Goal: Task Accomplishment & Management: Use online tool/utility

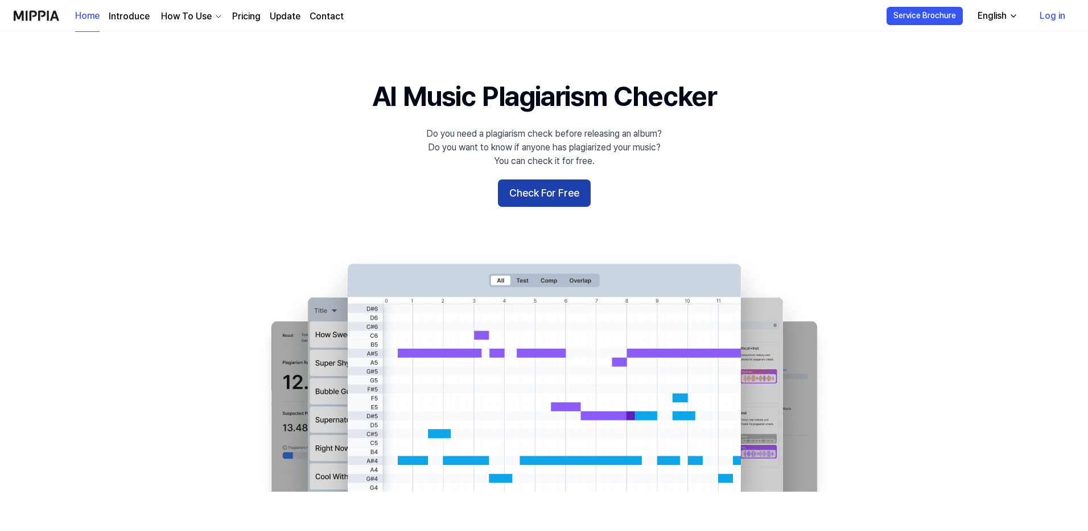
click at [537, 195] on button "Check For Free" at bounding box center [544, 192] width 93 height 27
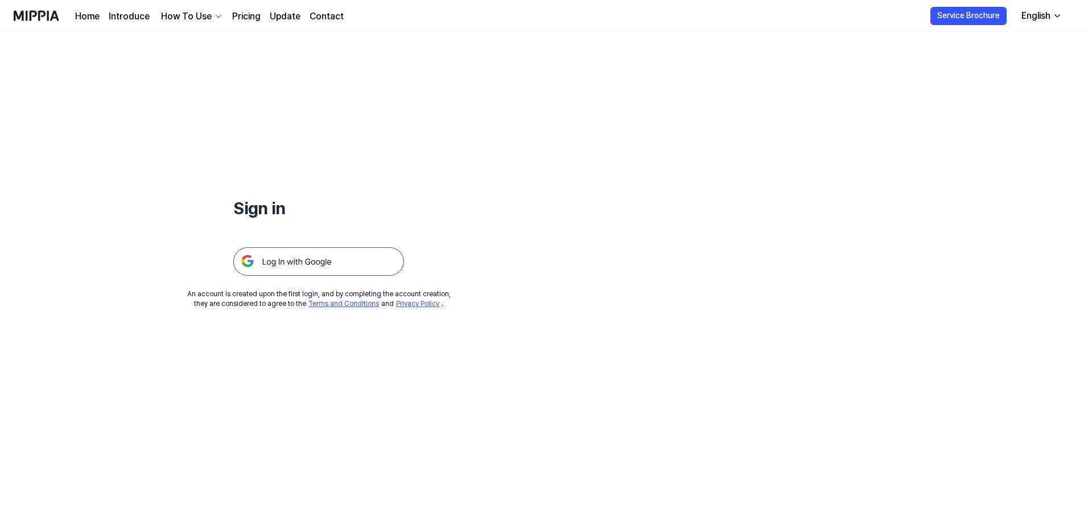
click at [318, 270] on img at bounding box center [318, 261] width 171 height 28
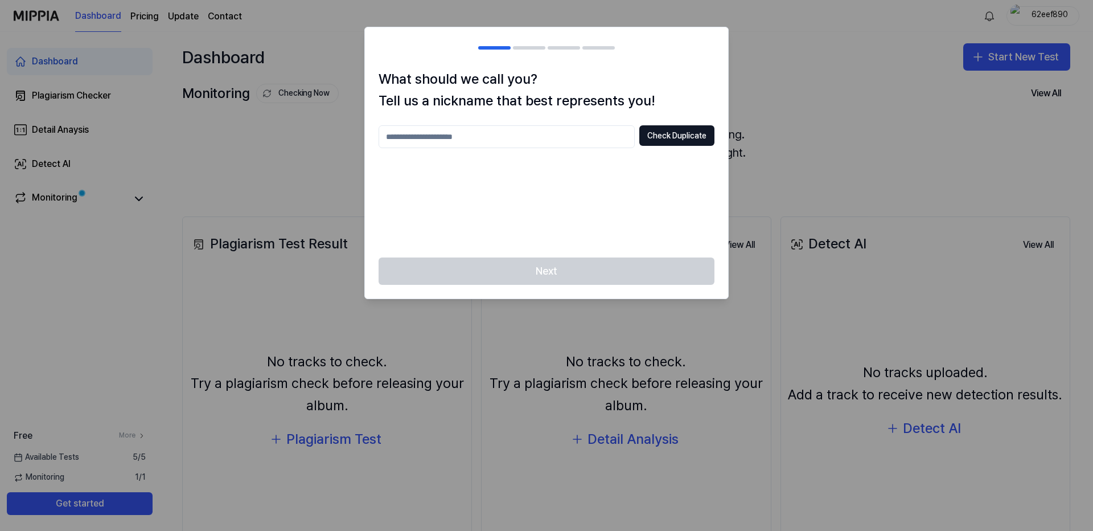
click at [522, 142] on input "text" at bounding box center [507, 136] width 256 height 23
type input "********"
click at [686, 141] on button "Check Duplicate" at bounding box center [676, 135] width 75 height 20
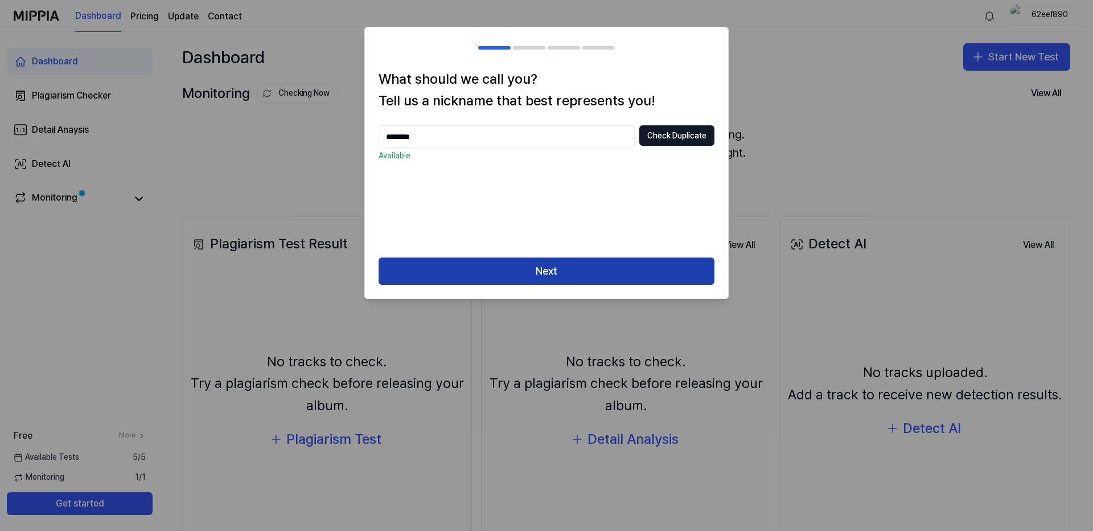
click at [626, 275] on button "Next" at bounding box center [547, 270] width 336 height 27
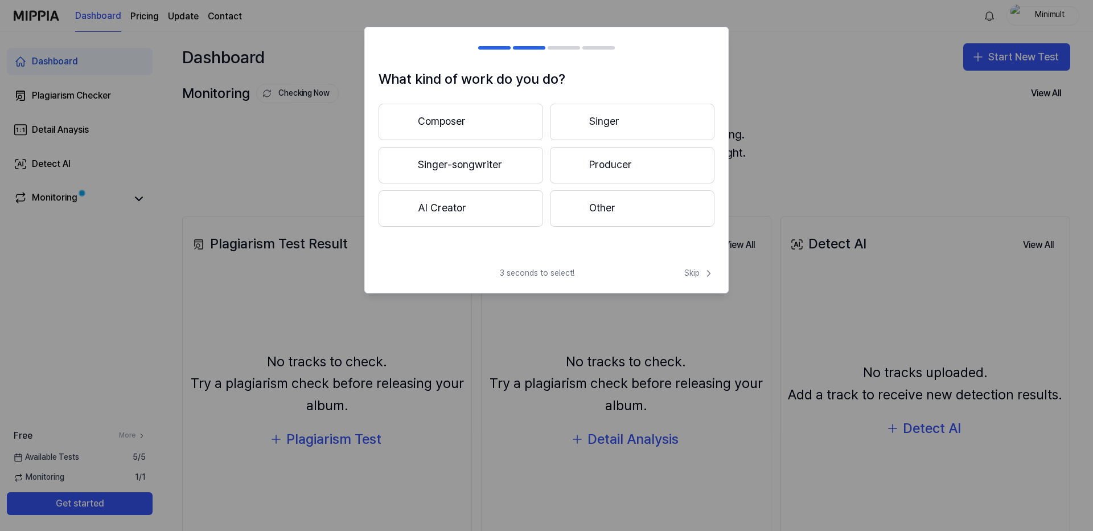
click at [469, 216] on button "AI Creator" at bounding box center [461, 208] width 165 height 36
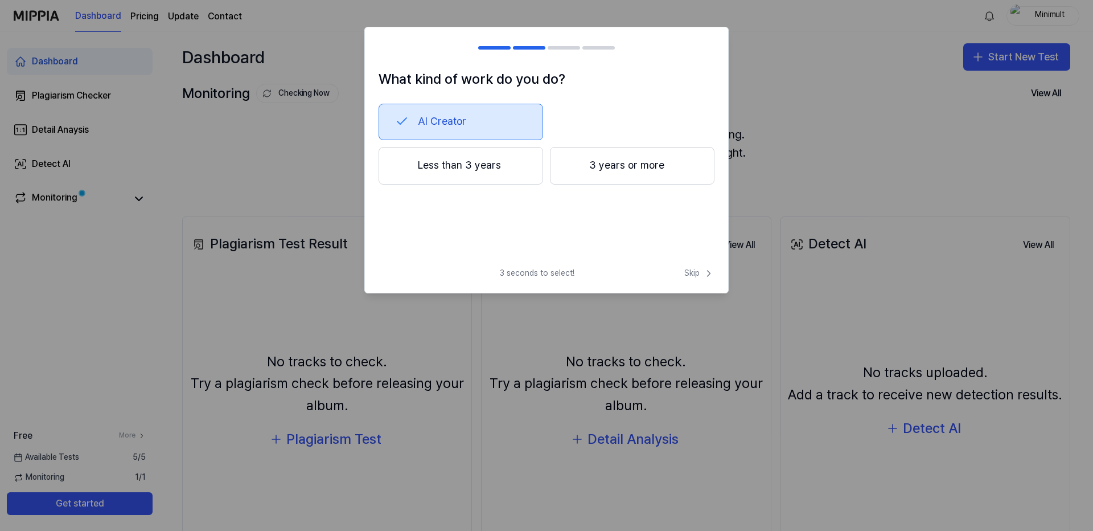
click at [469, 175] on button "Less than 3 years" at bounding box center [461, 166] width 165 height 38
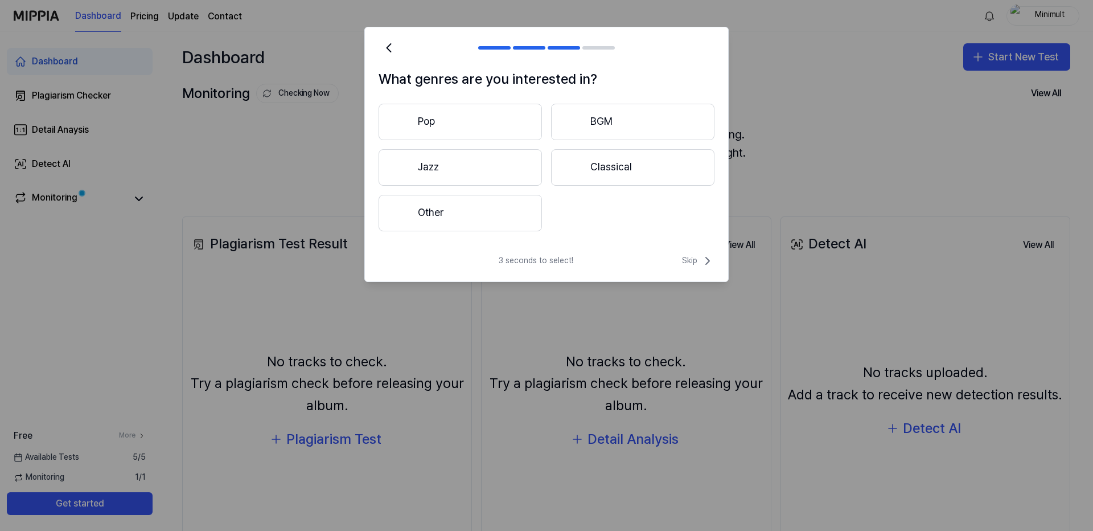
click at [470, 212] on button "Other" at bounding box center [460, 213] width 163 height 36
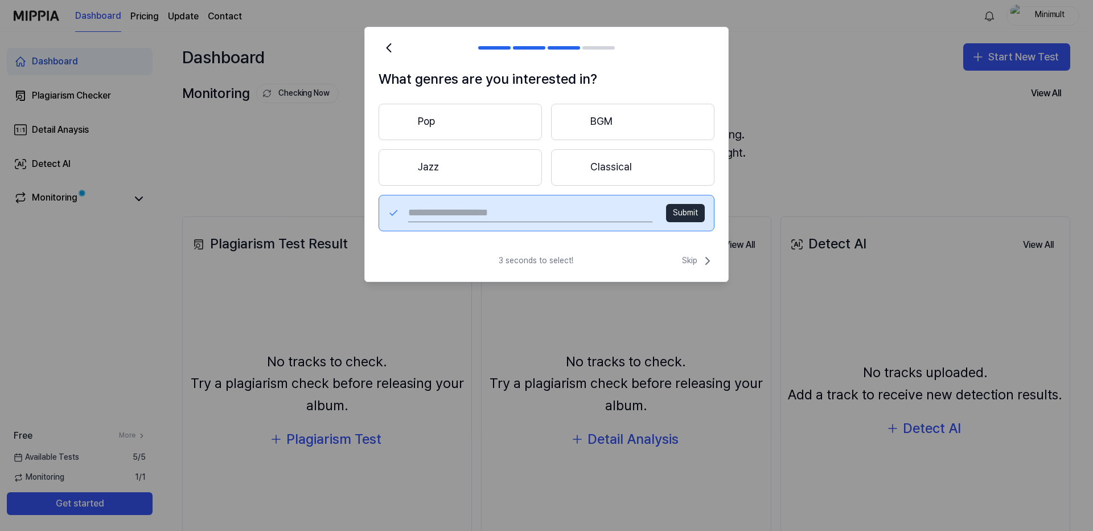
click at [498, 120] on button "Pop" at bounding box center [460, 122] width 163 height 36
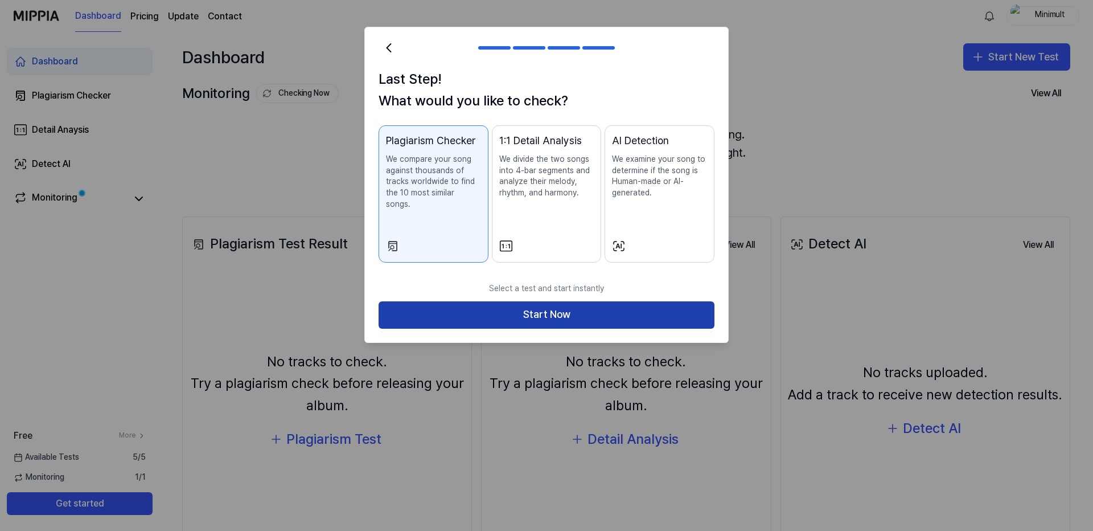
click at [580, 306] on button "Start Now" at bounding box center [547, 314] width 336 height 27
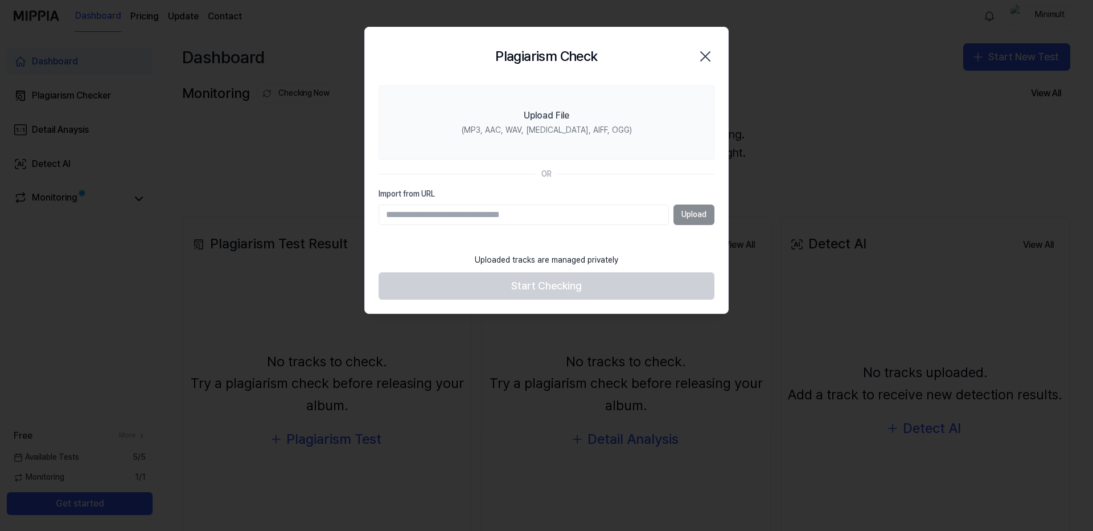
click at [405, 171] on div "OR" at bounding box center [547, 174] width 336 height 11
click at [432, 217] on input "Import from URL" at bounding box center [524, 214] width 290 height 20
paste input "**********"
type input "**********"
click at [684, 209] on button "Upload" at bounding box center [693, 214] width 41 height 20
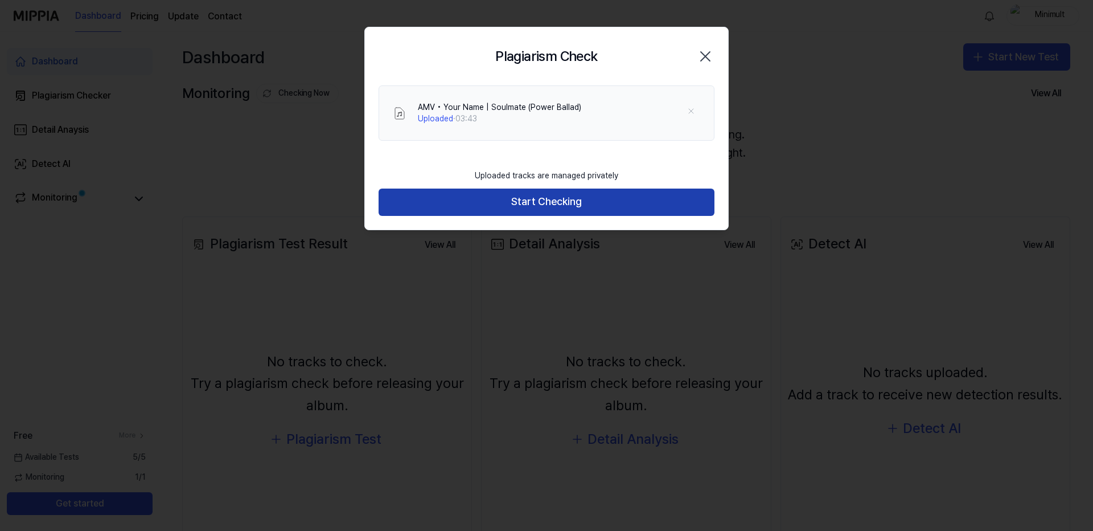
click at [561, 198] on button "Start Checking" at bounding box center [547, 201] width 336 height 27
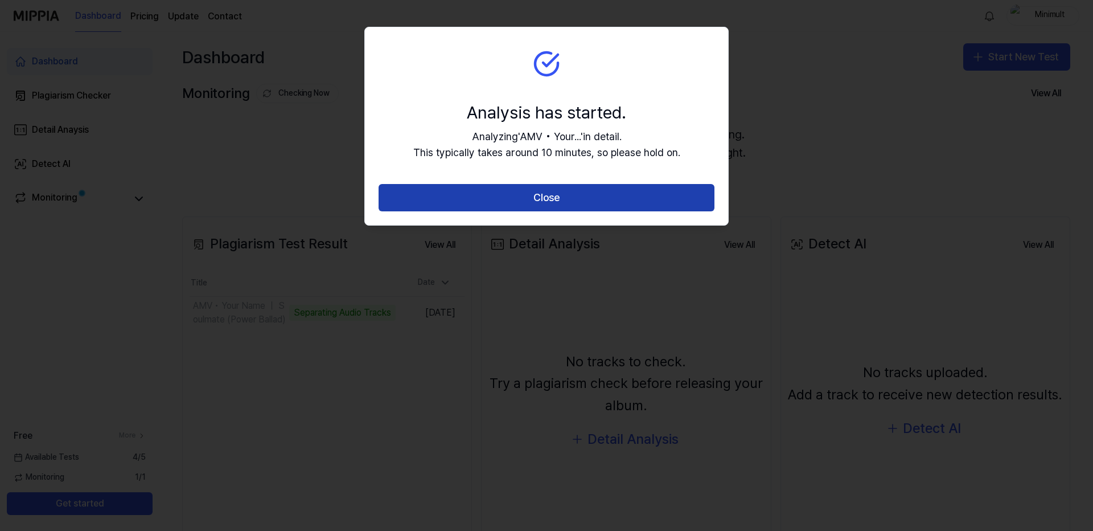
click at [552, 195] on button "Close" at bounding box center [547, 197] width 336 height 27
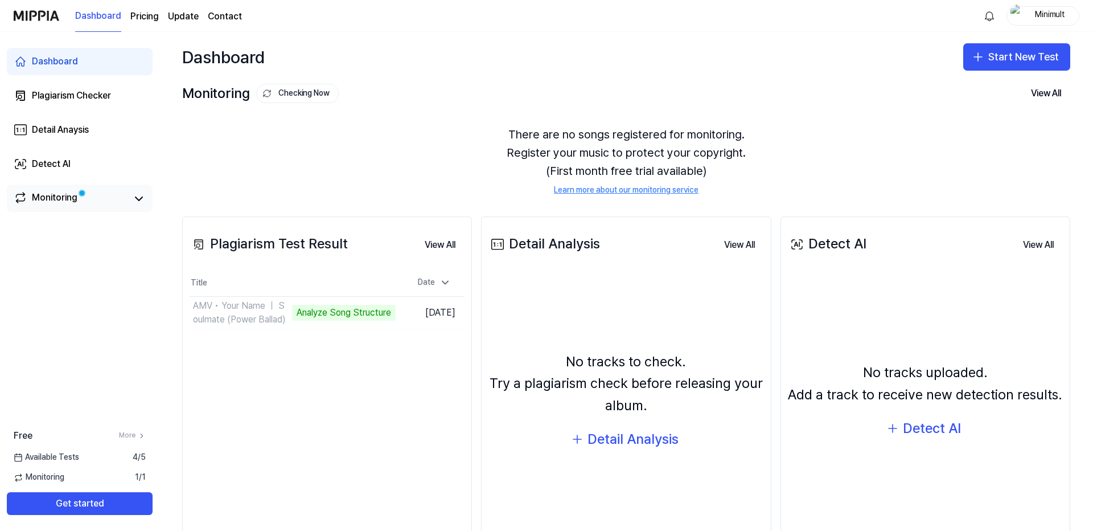
click at [32, 200] on div "Monitoring" at bounding box center [55, 199] width 46 height 16
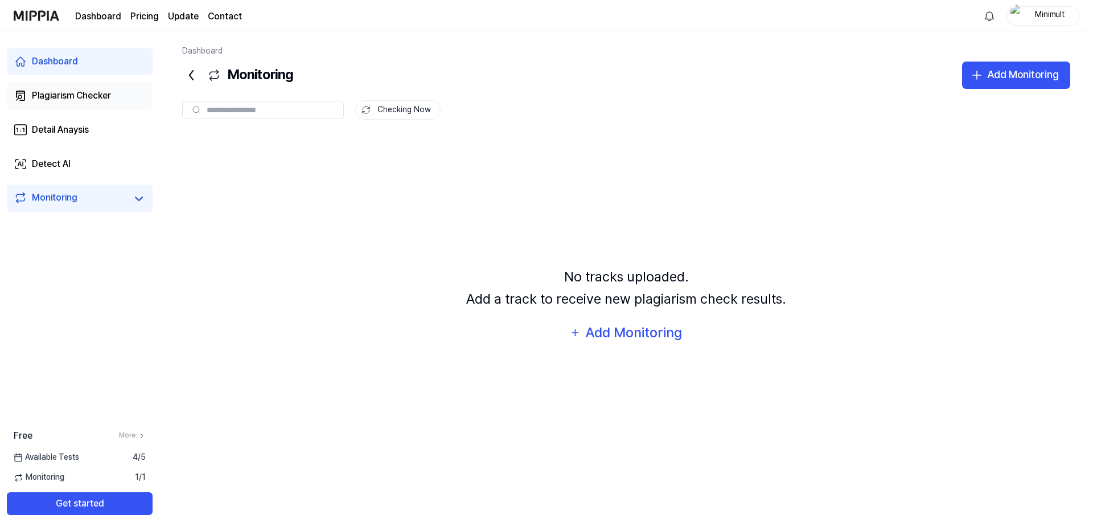
click at [78, 100] on div "Plagiarism Checker" at bounding box center [71, 96] width 79 height 14
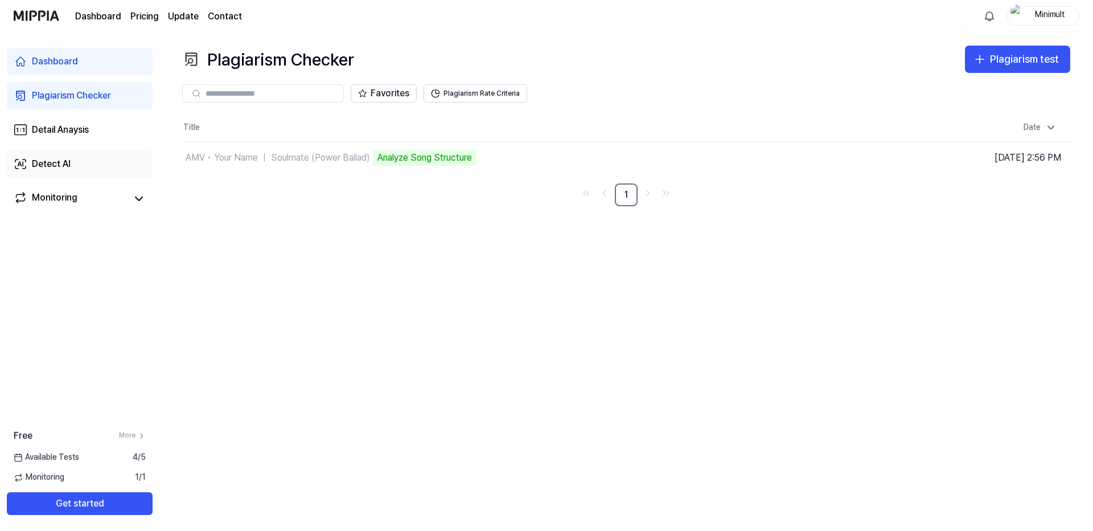
click at [69, 161] on div "Detect AI" at bounding box center [51, 164] width 39 height 14
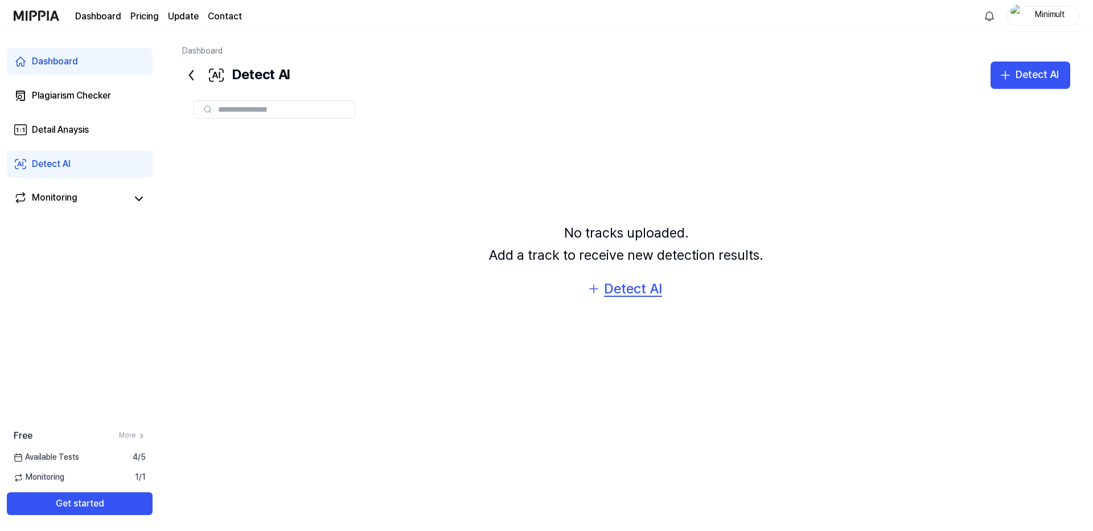
click at [622, 292] on div "Detect AI" at bounding box center [633, 289] width 58 height 22
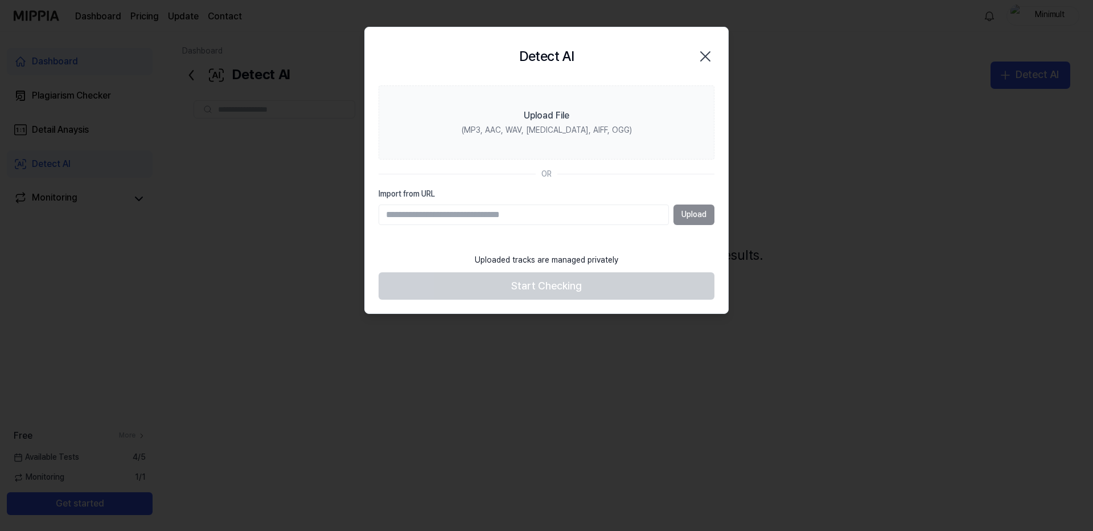
type input "**********"
click at [700, 215] on button "Upload" at bounding box center [693, 214] width 41 height 20
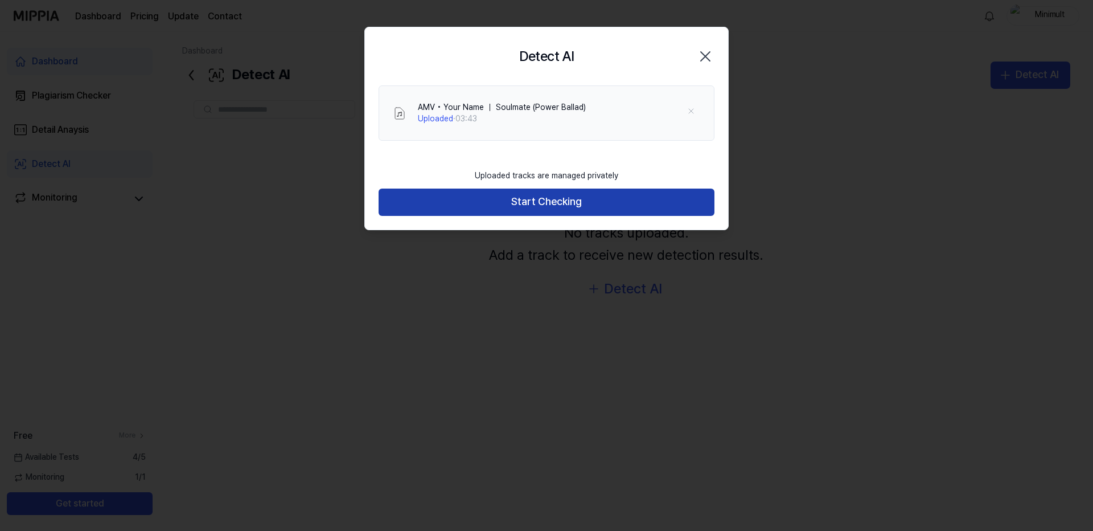
click at [532, 208] on button "Start Checking" at bounding box center [547, 201] width 336 height 27
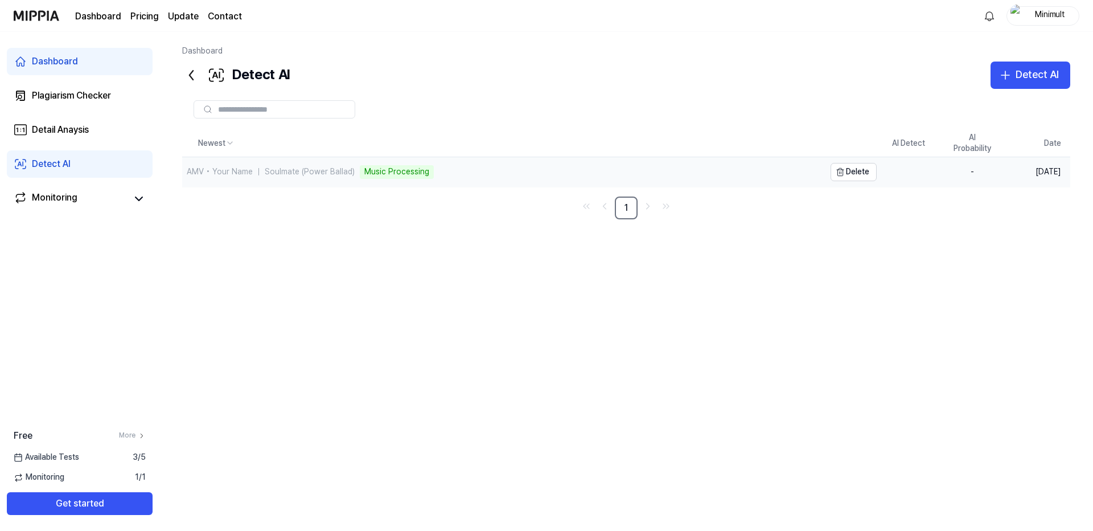
click at [281, 167] on div "AMV • Your Name ｜ Soulmate (Power Ballad)" at bounding box center [271, 171] width 168 height 11
click at [61, 136] on div "Detail Anaysis" at bounding box center [60, 130] width 57 height 14
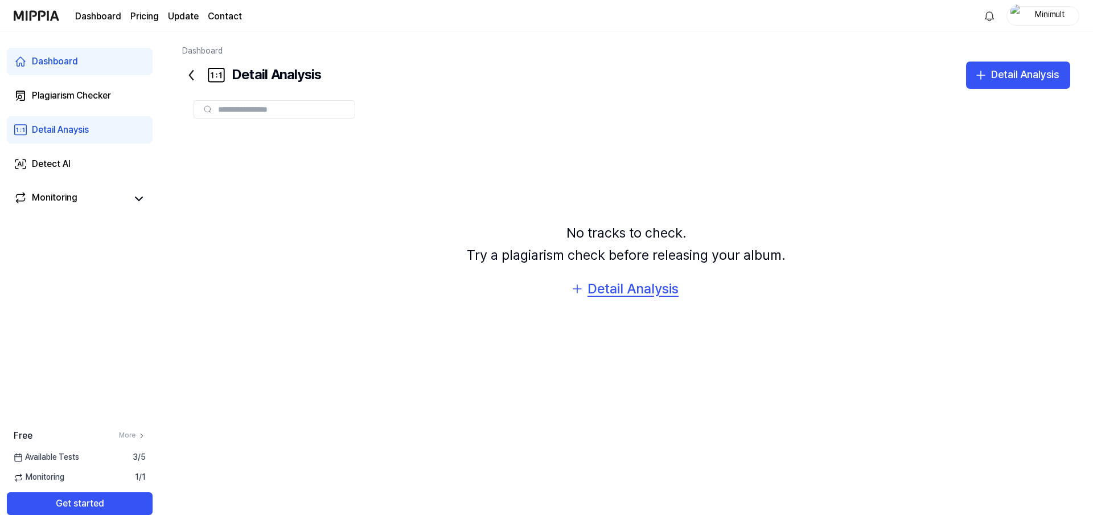
click at [658, 285] on div "Detail Analysis" at bounding box center [632, 289] width 91 height 22
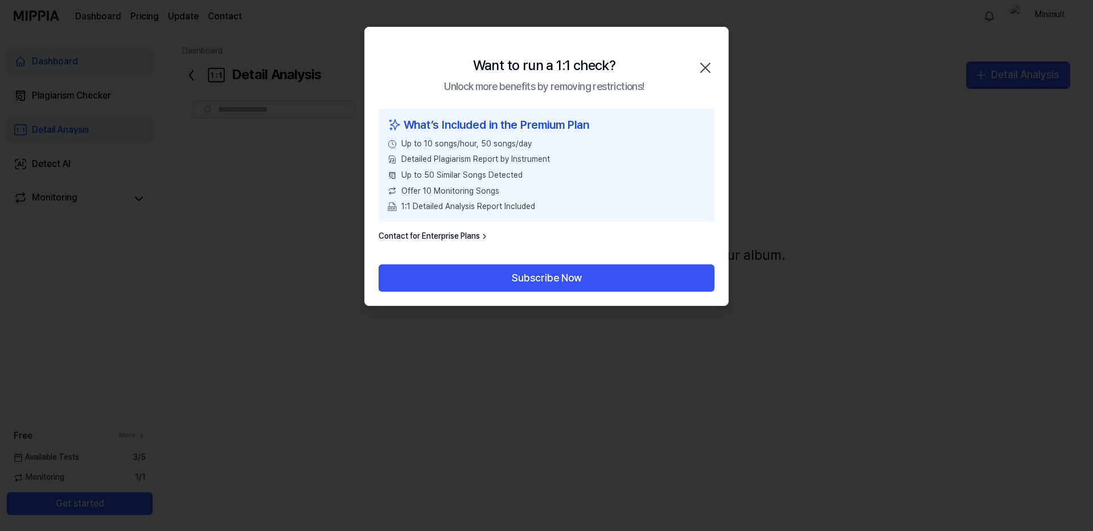
click at [703, 64] on icon "button" at bounding box center [705, 68] width 18 height 18
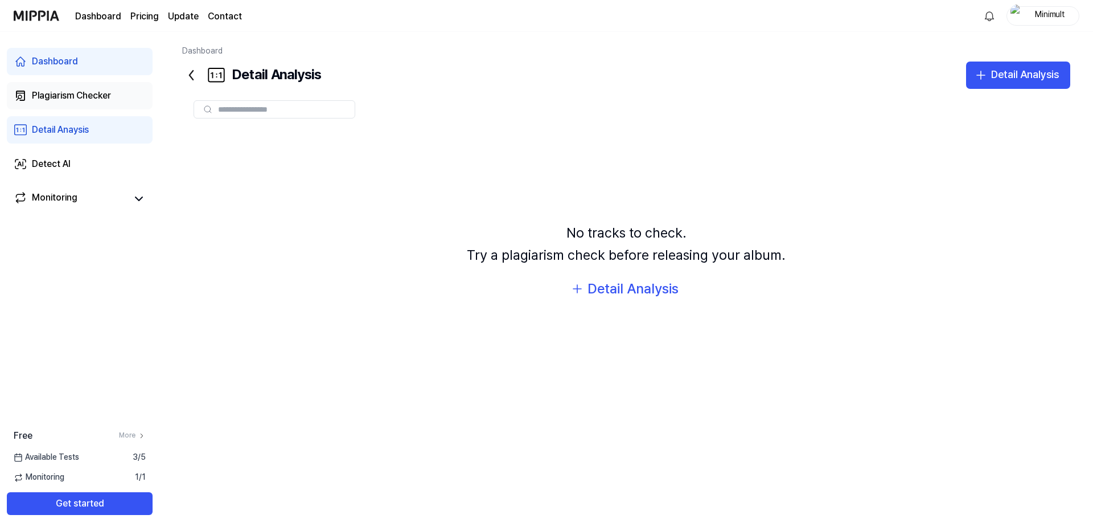
click at [72, 91] on div "Plagiarism Checker" at bounding box center [71, 96] width 79 height 14
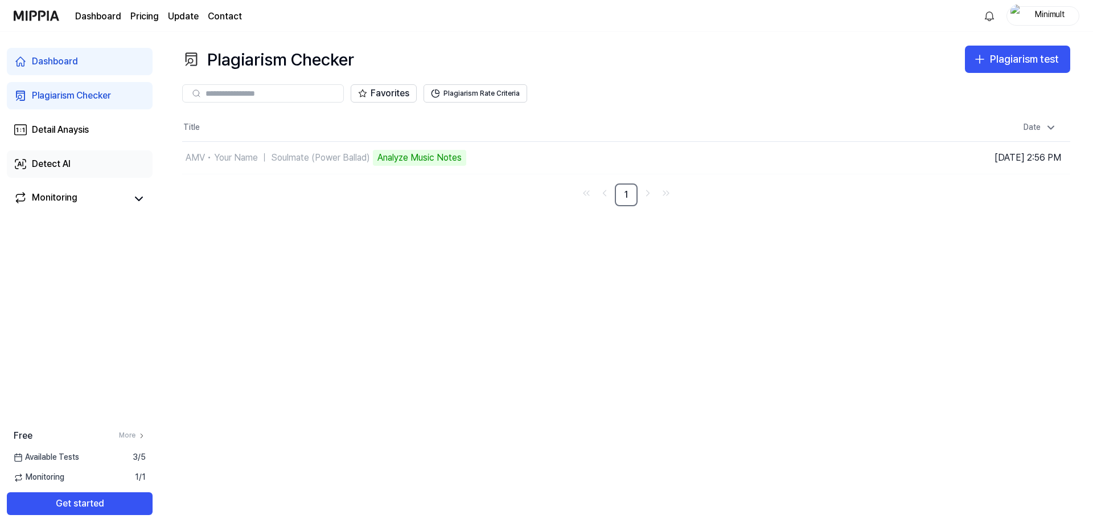
click at [82, 166] on link "Detect AI" at bounding box center [80, 163] width 146 height 27
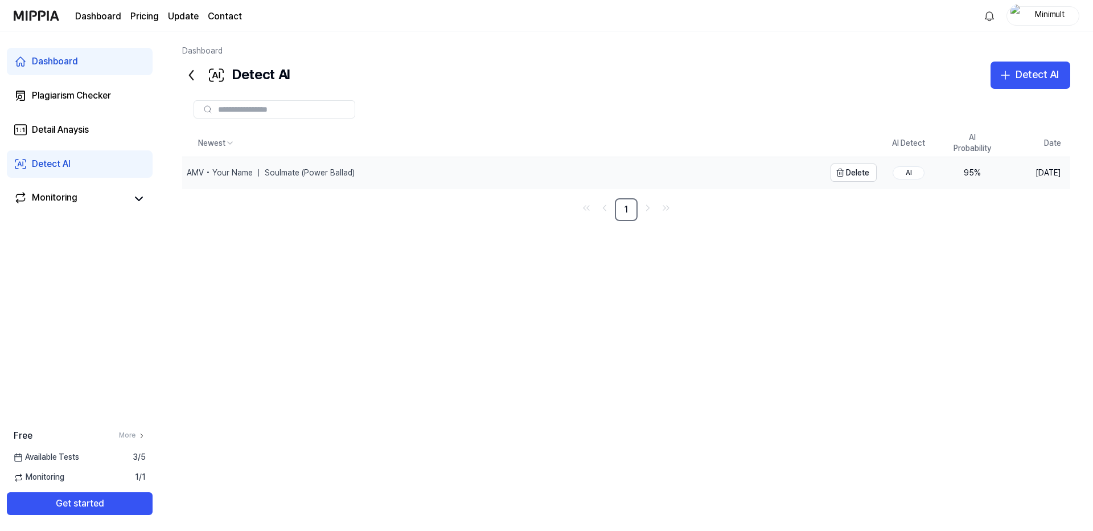
click at [371, 172] on div "AMV • Your Name ｜ Soulmate (Power Ballad)" at bounding box center [503, 172] width 643 height 31
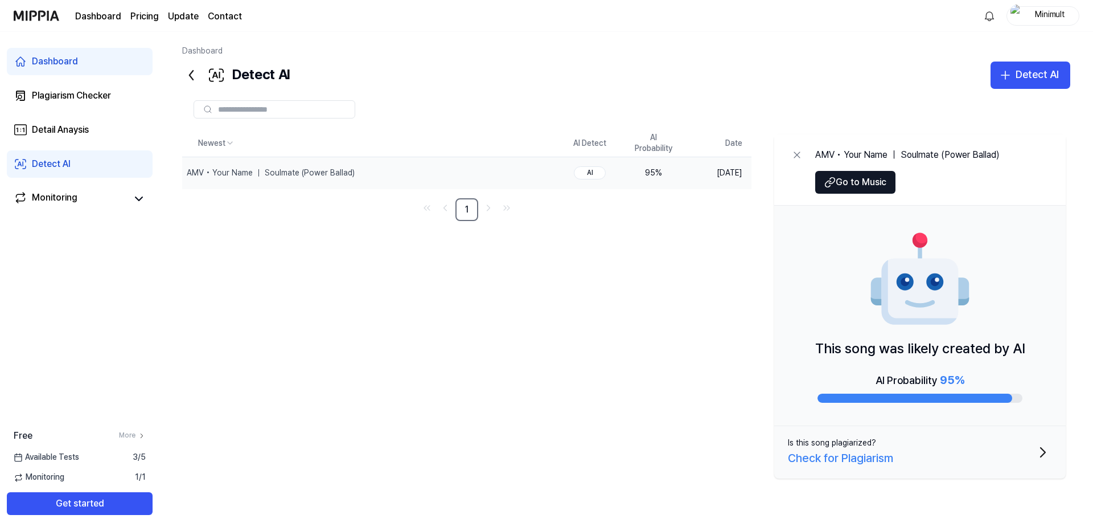
click at [946, 379] on span "95 %" at bounding box center [952, 380] width 24 height 14
click at [69, 93] on div "Plagiarism Checker" at bounding box center [71, 96] width 79 height 14
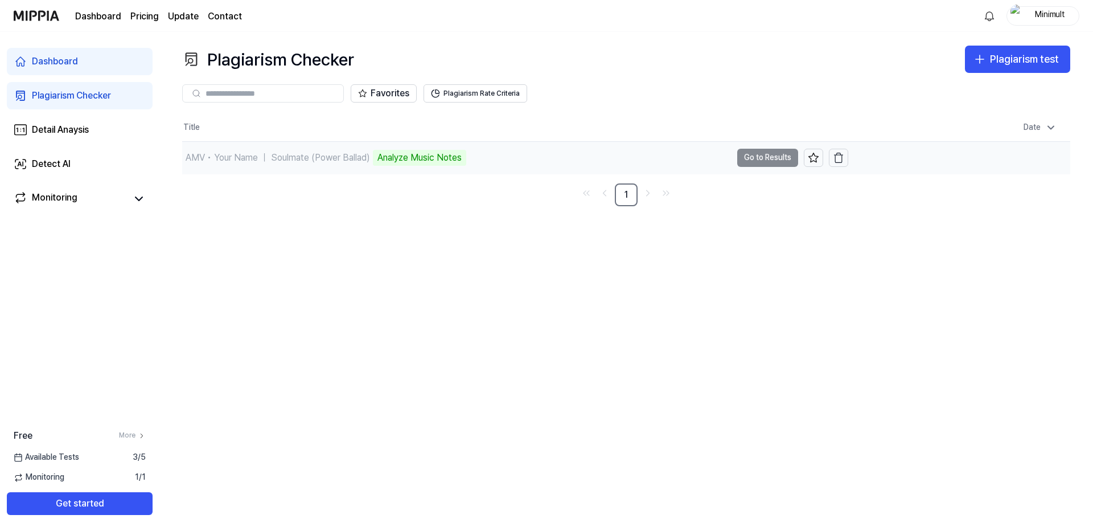
click at [774, 157] on td "AMV • Your Name ｜ Soulmate (Power Ballad) Analyze Music Notes Go to Results" at bounding box center [515, 158] width 666 height 32
click at [324, 154] on div "AMV • Your Name ｜ Soulmate (Power Ballad)" at bounding box center [278, 158] width 184 height 14
click at [85, 137] on link "Detail Anaysis" at bounding box center [80, 129] width 146 height 27
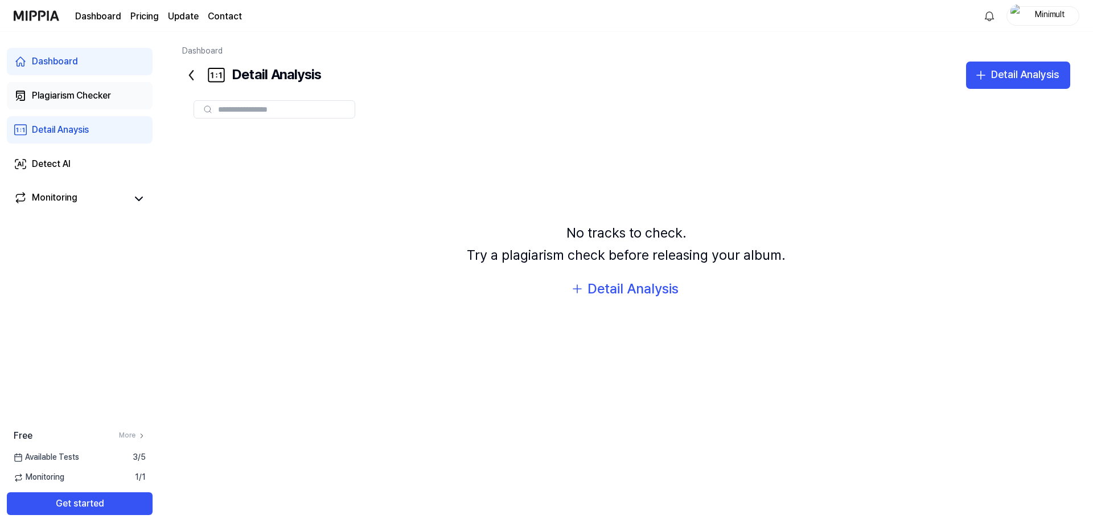
click at [75, 97] on div "Plagiarism Checker" at bounding box center [71, 96] width 79 height 14
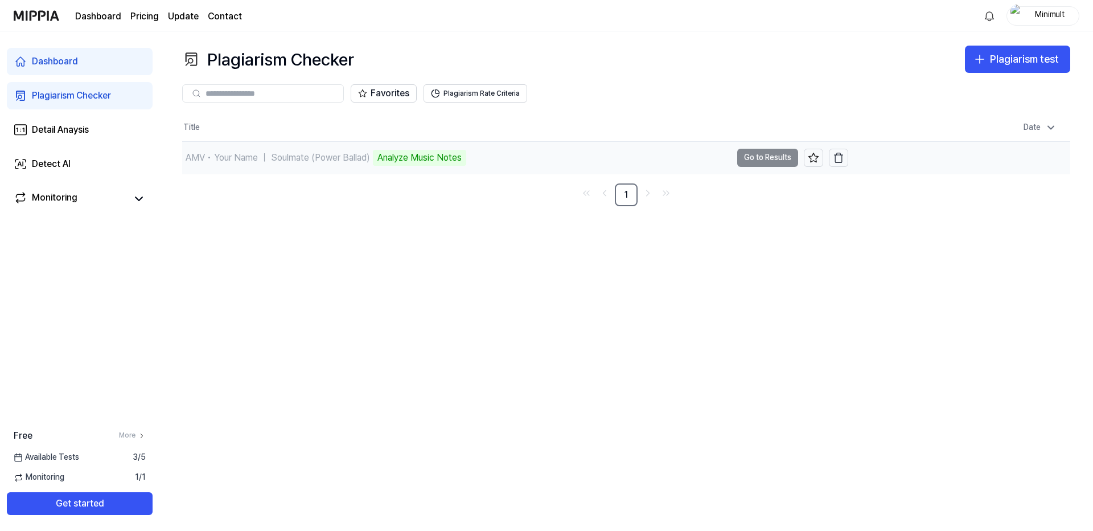
click at [748, 156] on td "AMV • Your Name ｜ Soulmate (Power Ballad) Analyze Music Notes Go to Results" at bounding box center [515, 158] width 666 height 32
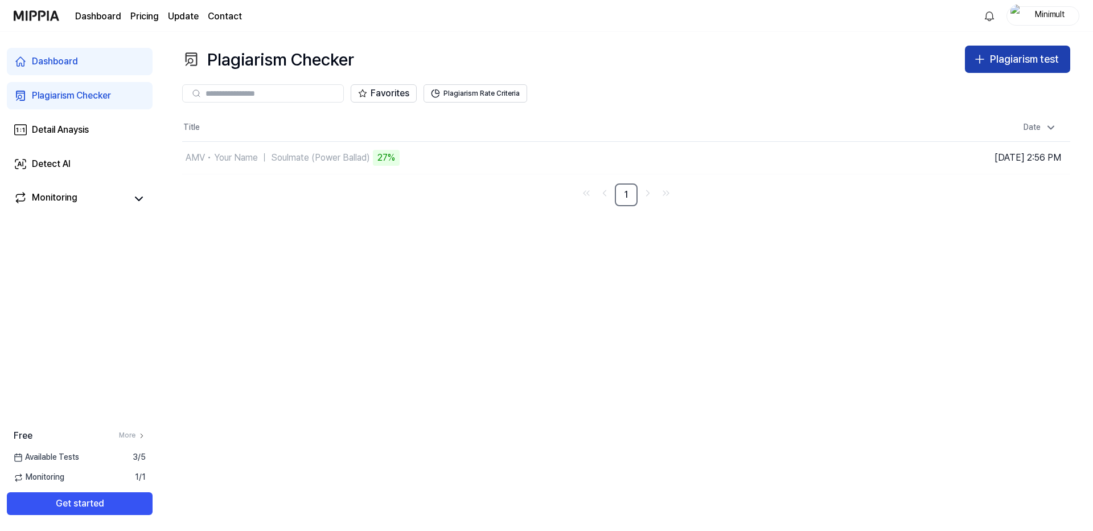
click at [988, 53] on button "Plagiarism test" at bounding box center [1017, 59] width 105 height 27
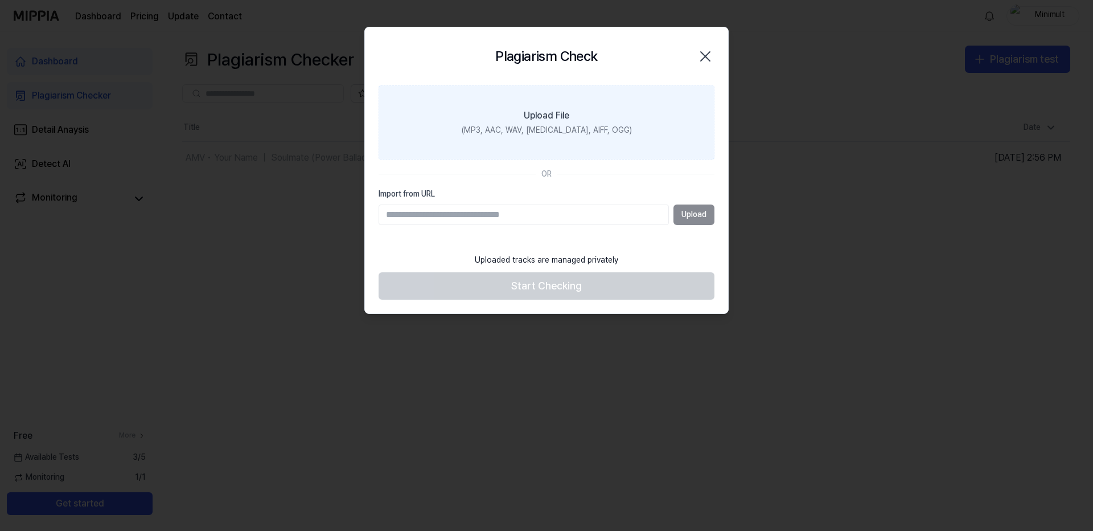
click at [672, 130] on label "Upload File (MP3, AAC, WAV, [MEDICAL_DATA], AIFF, OGG)" at bounding box center [547, 122] width 336 height 74
click at [0, 0] on input "Upload File (MP3, AAC, WAV, [MEDICAL_DATA], AIFF, OGG)" at bounding box center [0, 0] width 0 height 0
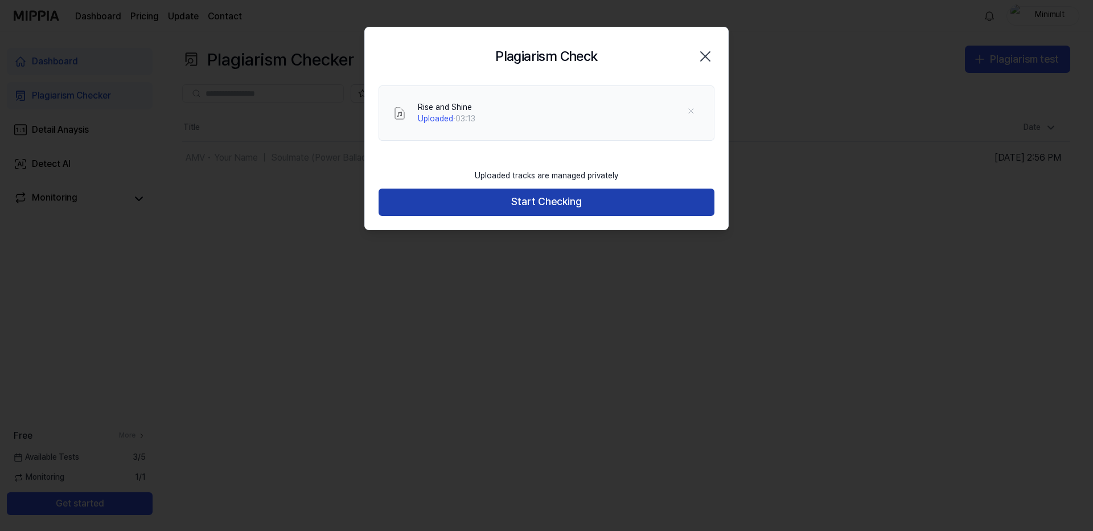
click at [556, 202] on button "Start Checking" at bounding box center [547, 201] width 336 height 27
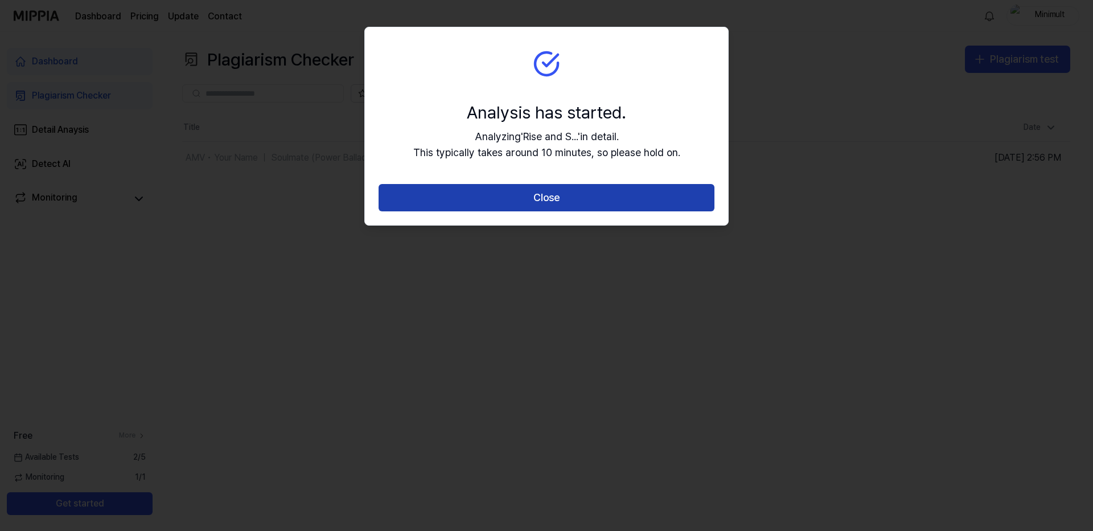
click at [556, 202] on button "Close" at bounding box center [547, 197] width 336 height 27
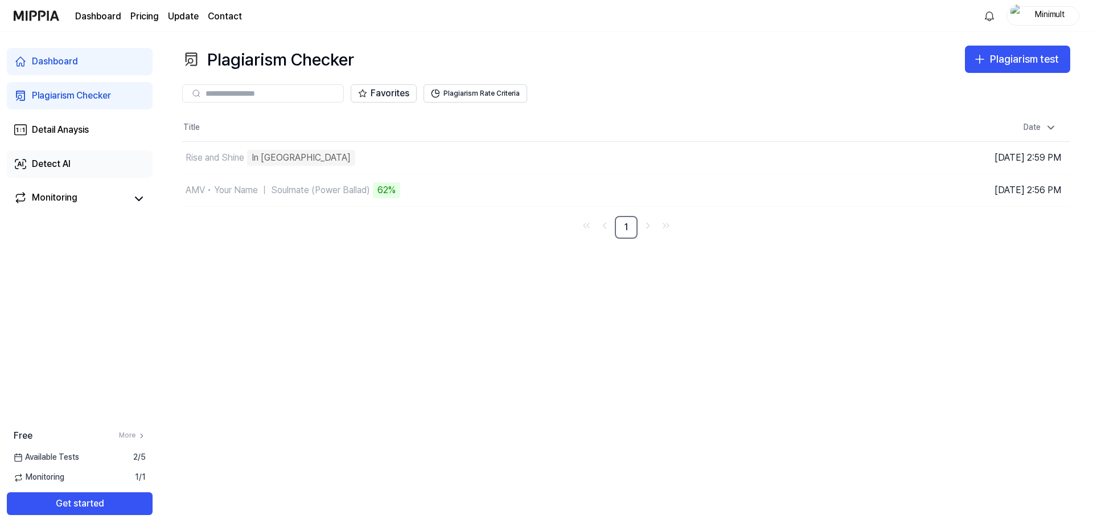
click at [76, 165] on link "Detect AI" at bounding box center [80, 163] width 146 height 27
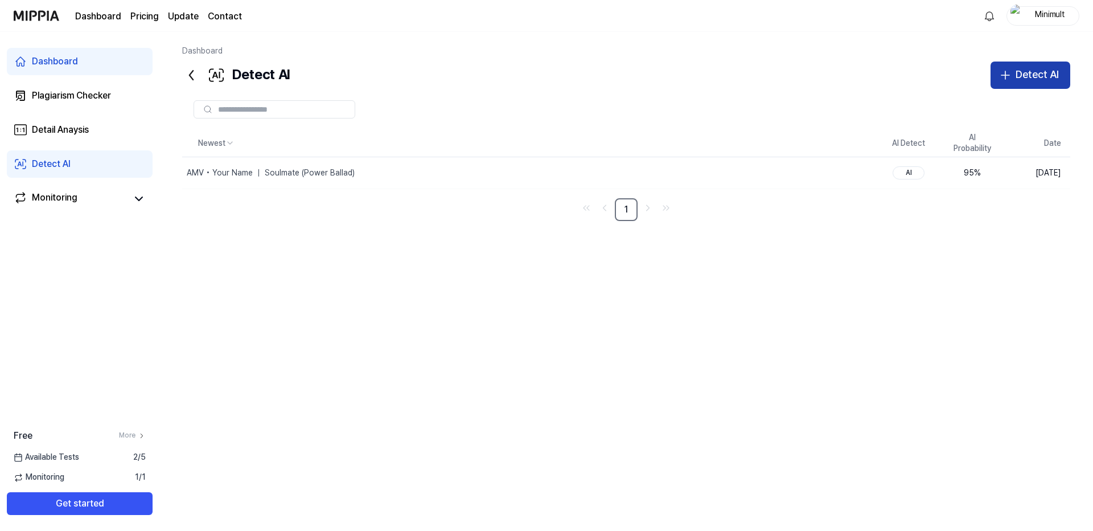
click at [1051, 76] on div "Detect AI" at bounding box center [1037, 75] width 43 height 17
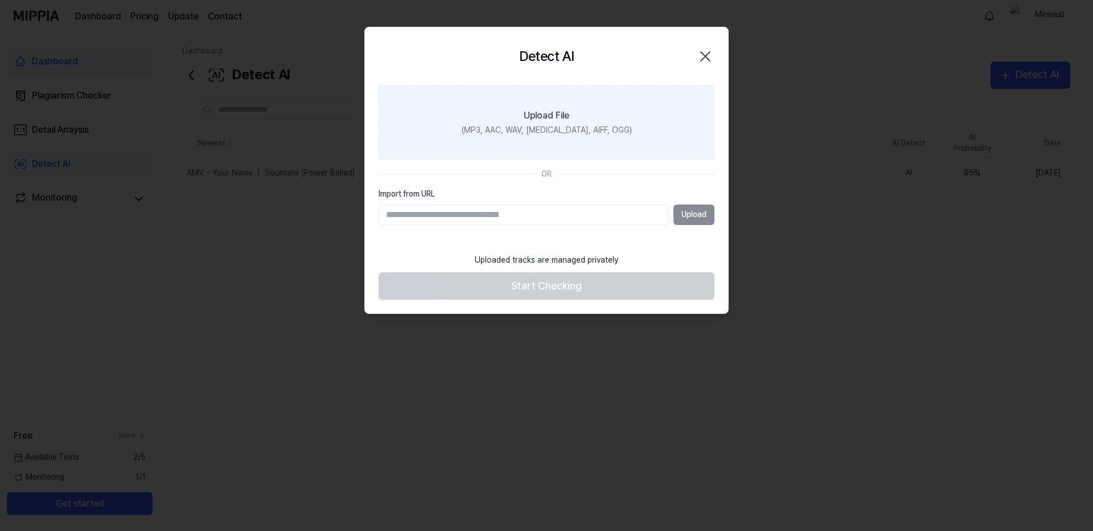
click at [410, 119] on label "Upload File (MP3, AAC, WAV, [MEDICAL_DATA], AIFF, OGG)" at bounding box center [547, 122] width 336 height 74
click at [0, 0] on input "Upload File (MP3, AAC, WAV, [MEDICAL_DATA], AIFF, OGG)" at bounding box center [0, 0] width 0 height 0
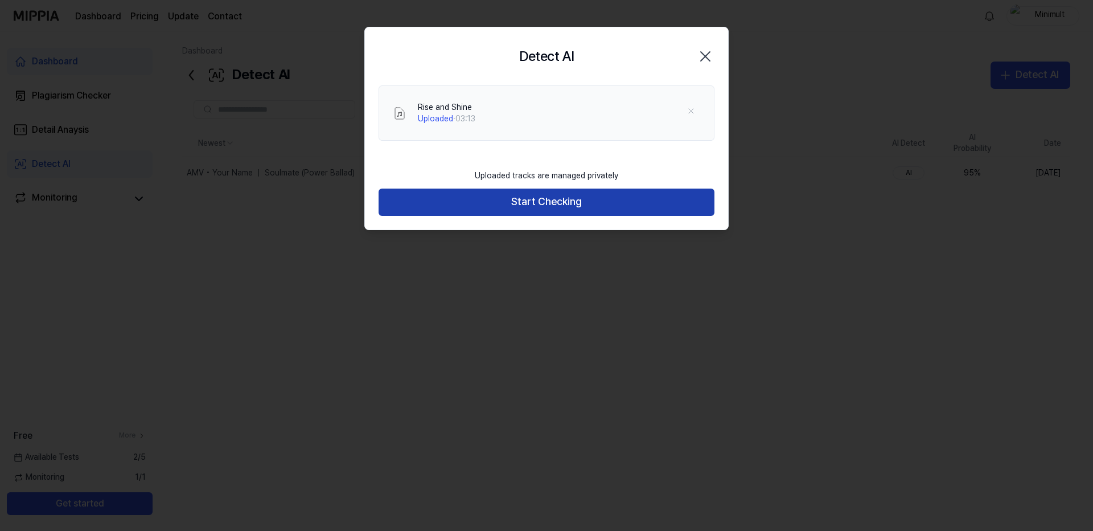
click at [526, 202] on button "Start Checking" at bounding box center [547, 201] width 336 height 27
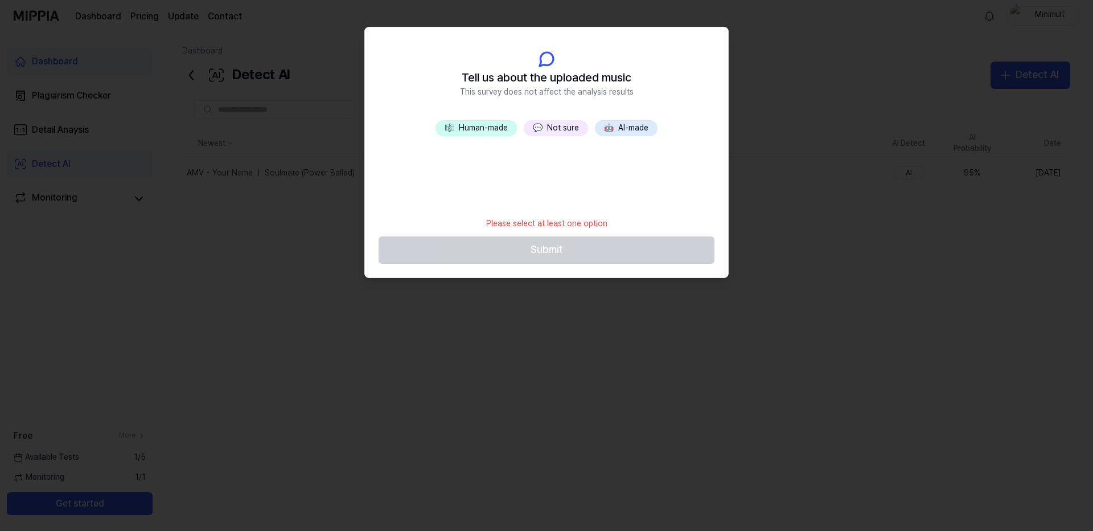
click at [496, 132] on button "🎼 Human-made" at bounding box center [475, 128] width 81 height 16
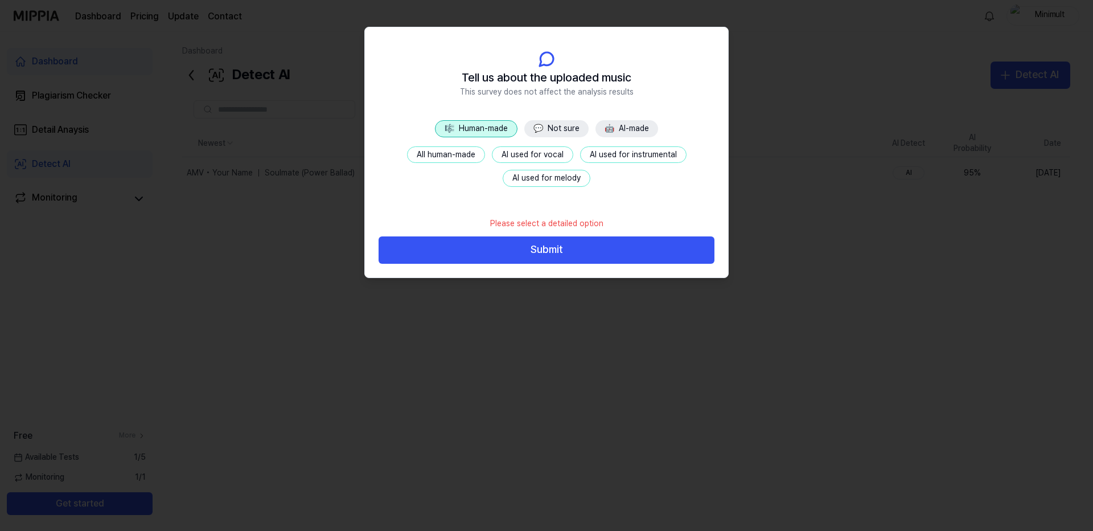
click at [624, 159] on button "AI used for instrumental" at bounding box center [633, 154] width 106 height 17
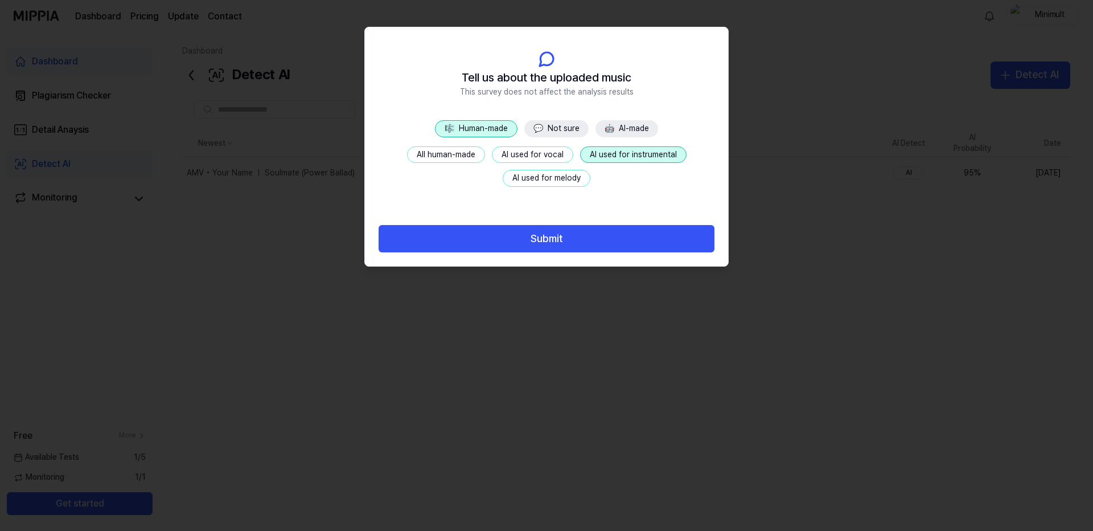
click at [557, 158] on button "AI used for vocal" at bounding box center [532, 154] width 81 height 17
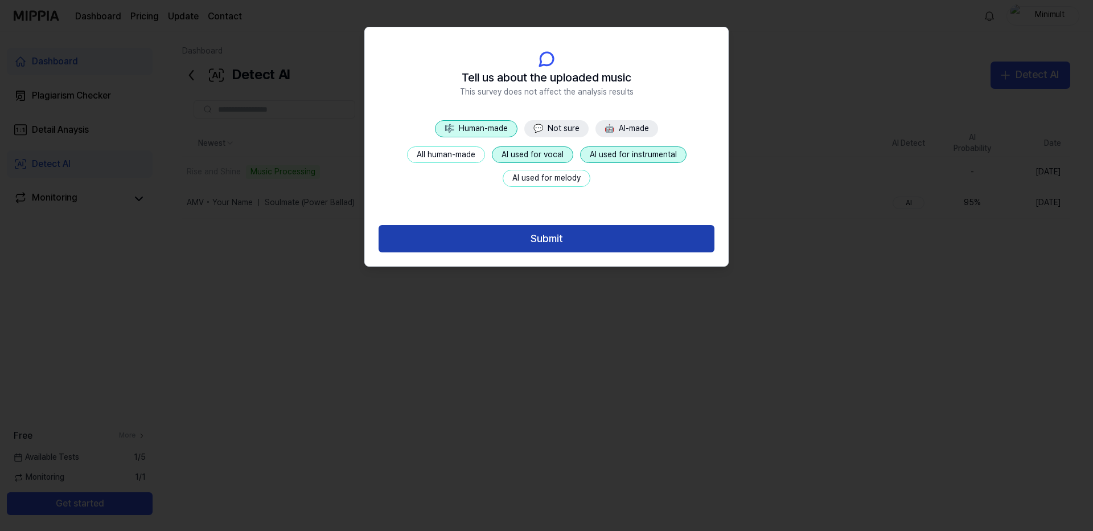
click at [567, 234] on button "Submit" at bounding box center [547, 238] width 336 height 27
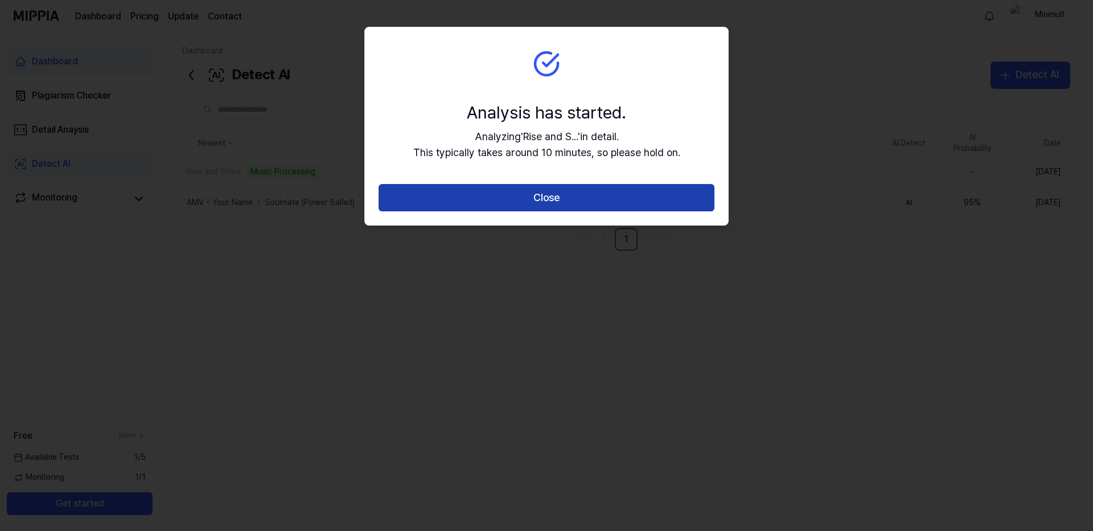
click at [544, 189] on button "Close" at bounding box center [547, 197] width 336 height 27
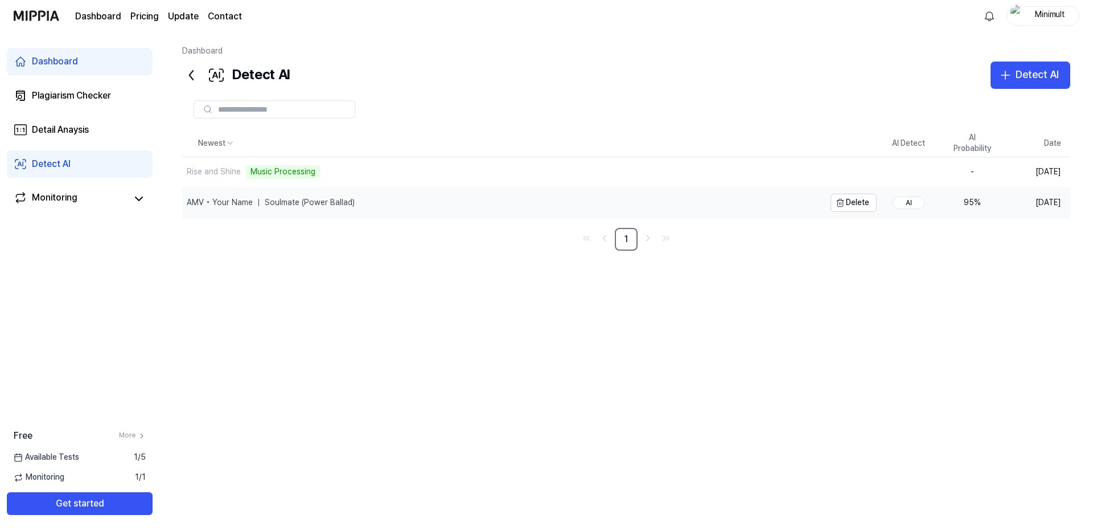
click at [402, 208] on div "AMV • Your Name ｜ Soulmate (Power Ballad)" at bounding box center [503, 202] width 643 height 31
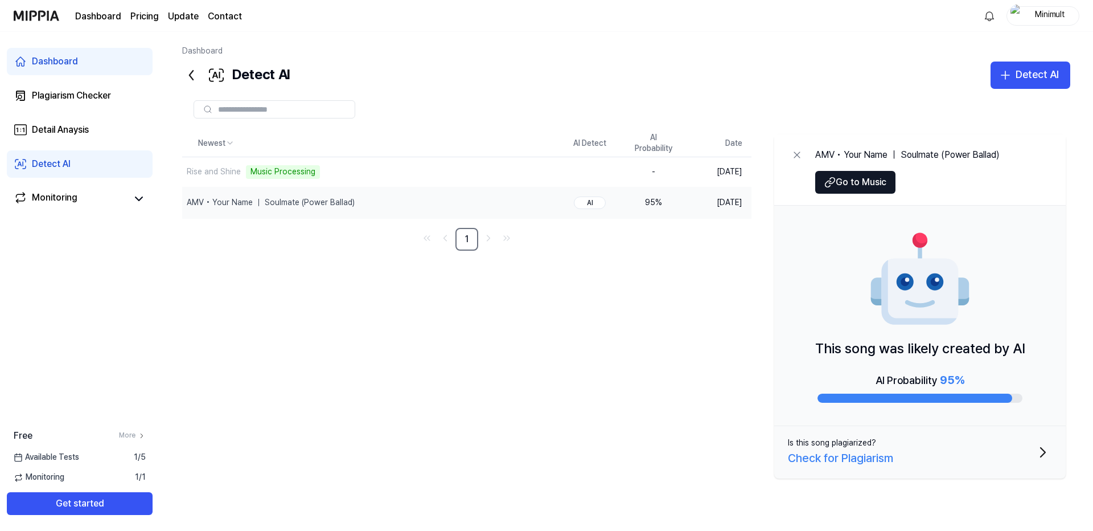
click at [590, 203] on div "AI" at bounding box center [590, 202] width 32 height 13
click at [400, 175] on div "Rise and Shine Music Processing" at bounding box center [344, 172] width 324 height 30
click at [528, 202] on button "Delete" at bounding box center [535, 203] width 46 height 18
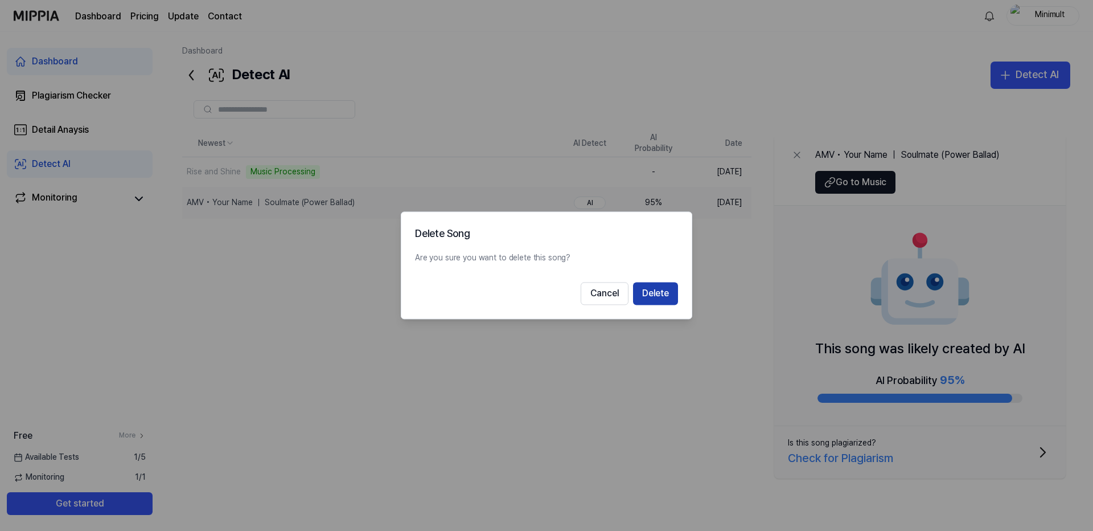
click at [650, 293] on button "Delete" at bounding box center [655, 293] width 45 height 23
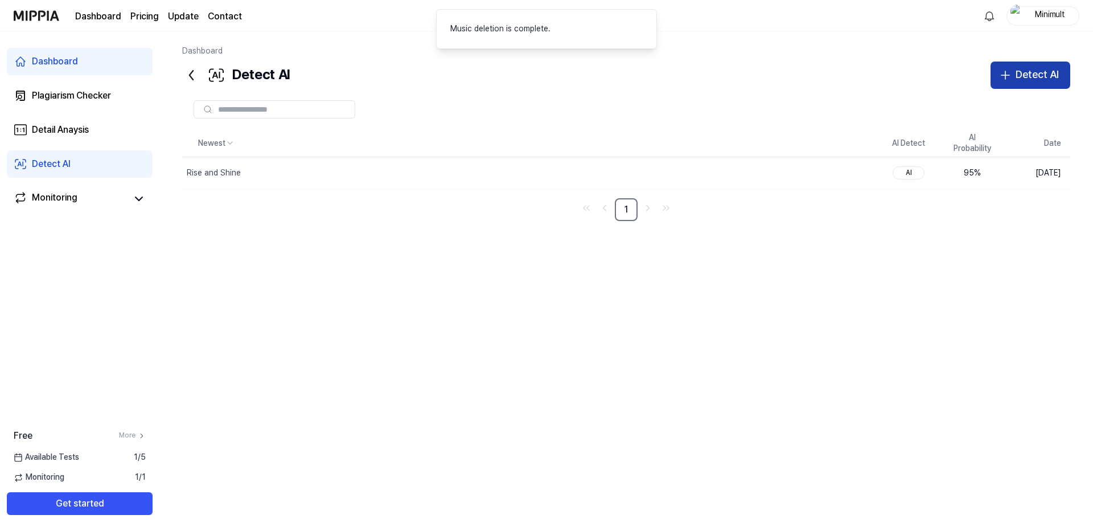
click at [1044, 76] on div "Detect AI" at bounding box center [1037, 75] width 43 height 17
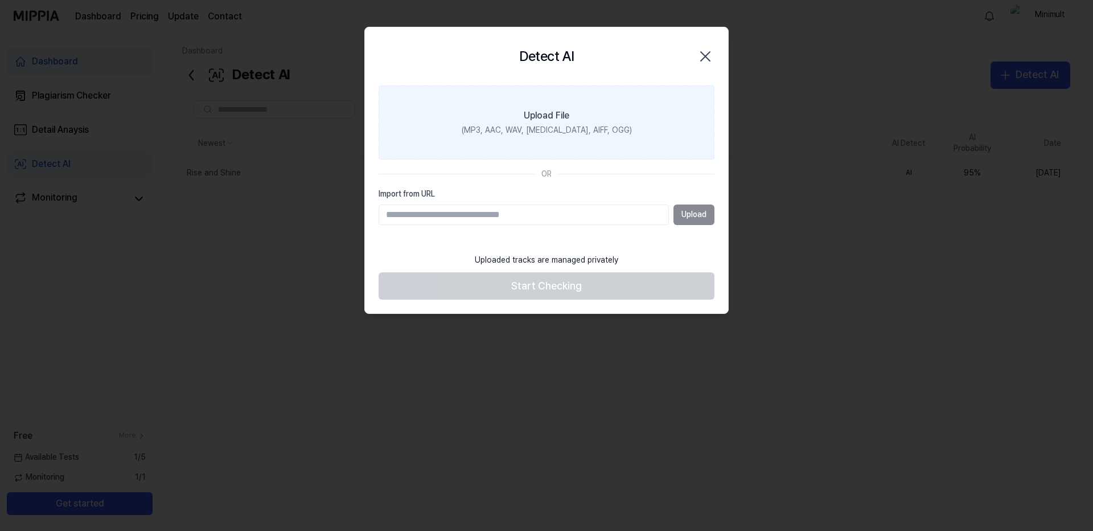
click at [413, 117] on label "Upload File (MP3, AAC, WAV, [MEDICAL_DATA], AIFF, OGG)" at bounding box center [547, 122] width 336 height 74
click at [0, 0] on input "Upload File (MP3, AAC, WAV, [MEDICAL_DATA], AIFF, OGG)" at bounding box center [0, 0] width 0 height 0
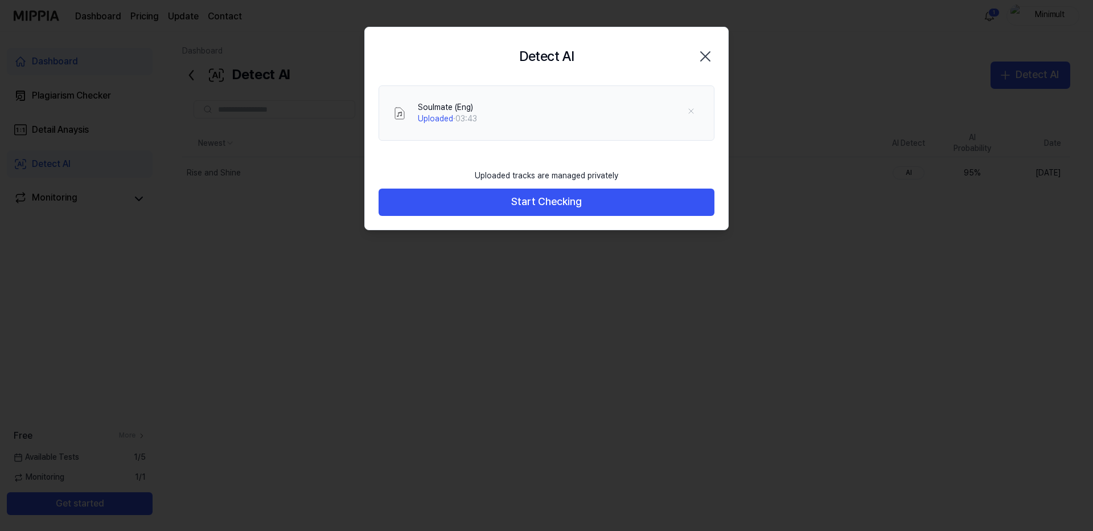
click at [518, 104] on div "Soulmate (Eng) Uploaded · 03:43" at bounding box center [559, 113] width 282 height 22
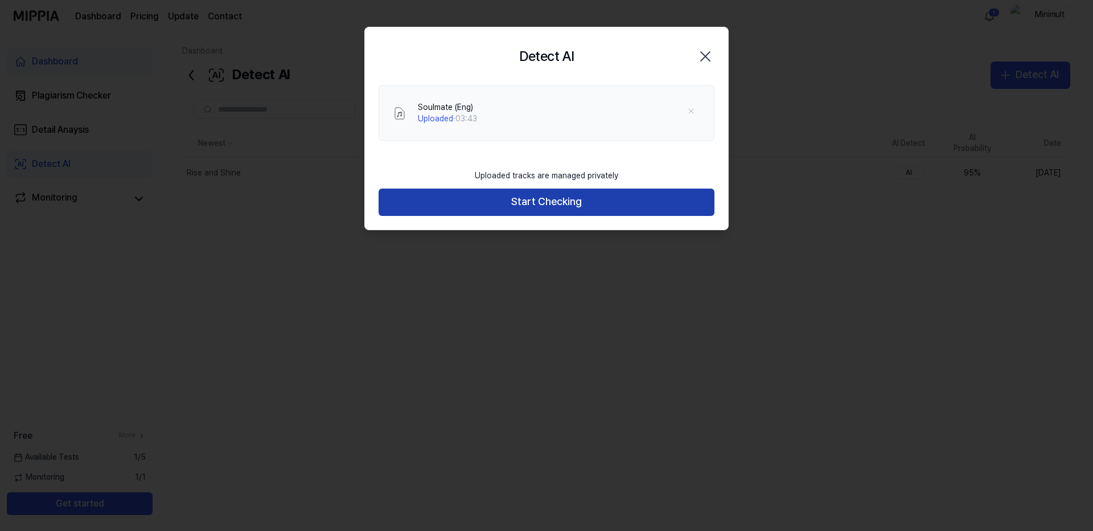
click at [538, 208] on button "Start Checking" at bounding box center [547, 201] width 336 height 27
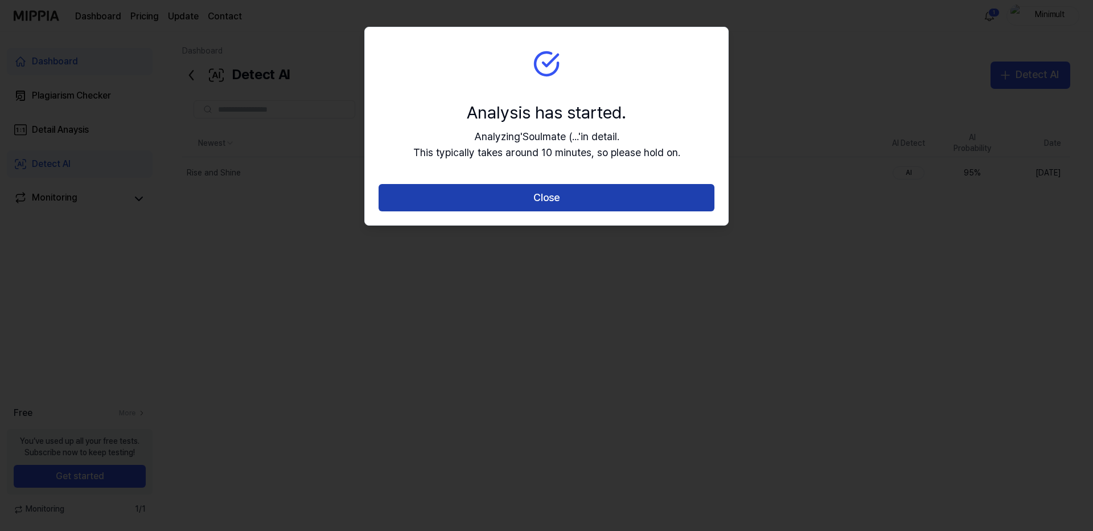
click at [528, 203] on button "Close" at bounding box center [547, 197] width 336 height 27
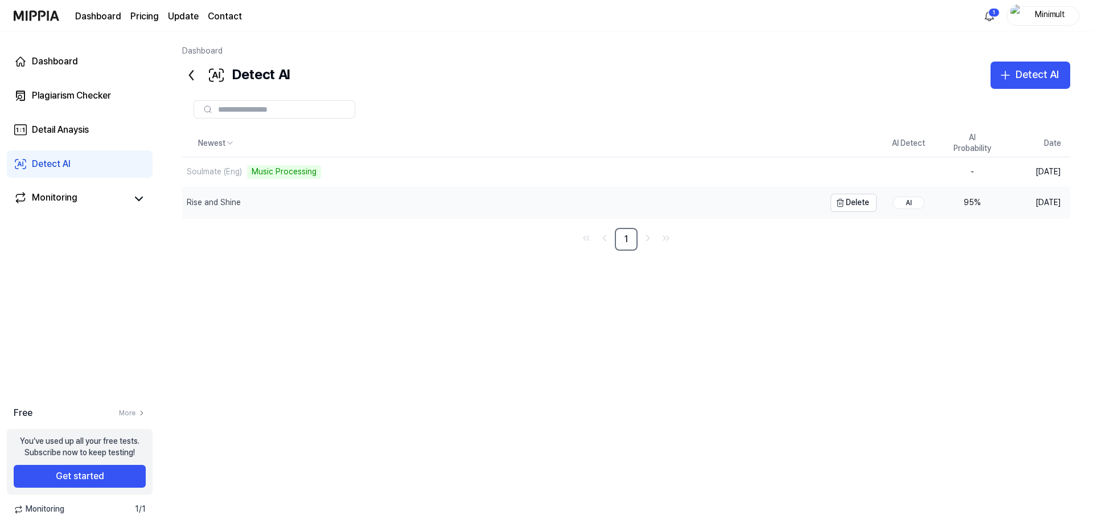
click at [366, 204] on div "Rise and Shine" at bounding box center [503, 202] width 643 height 31
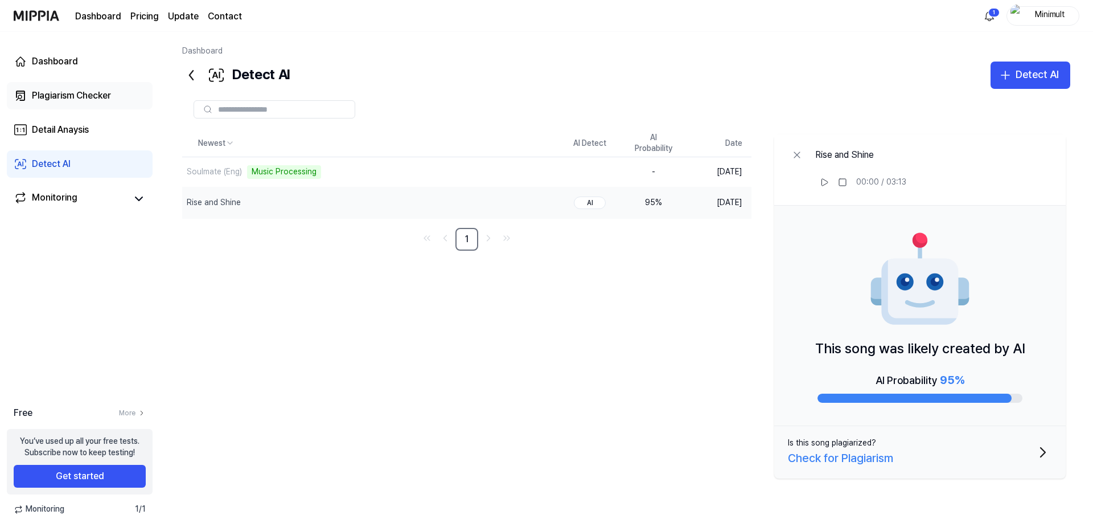
click at [59, 102] on link "Plagiarism Checker" at bounding box center [80, 95] width 146 height 27
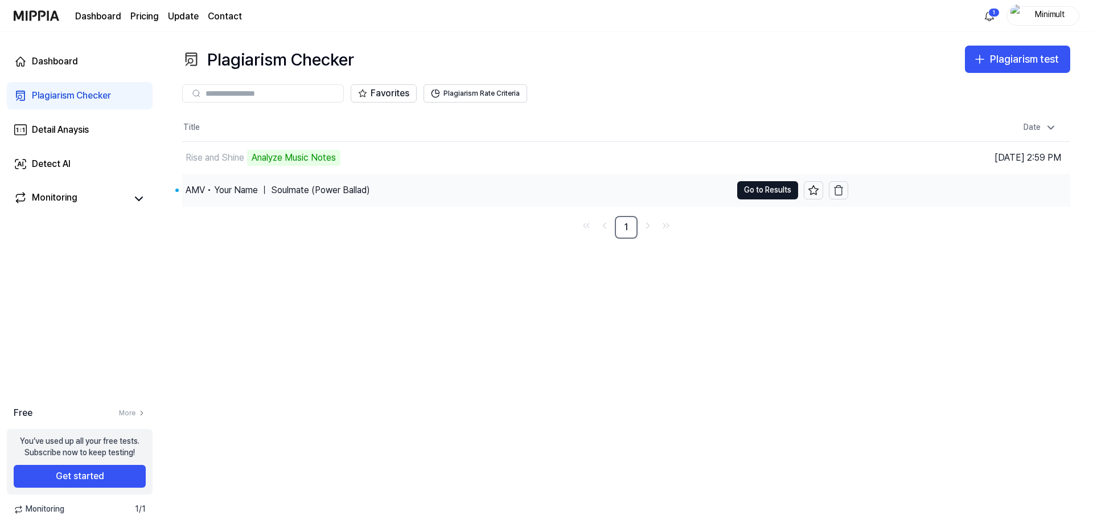
click at [379, 183] on div "AMV • Your Name ｜ Soulmate (Power Ballad)" at bounding box center [456, 190] width 549 height 32
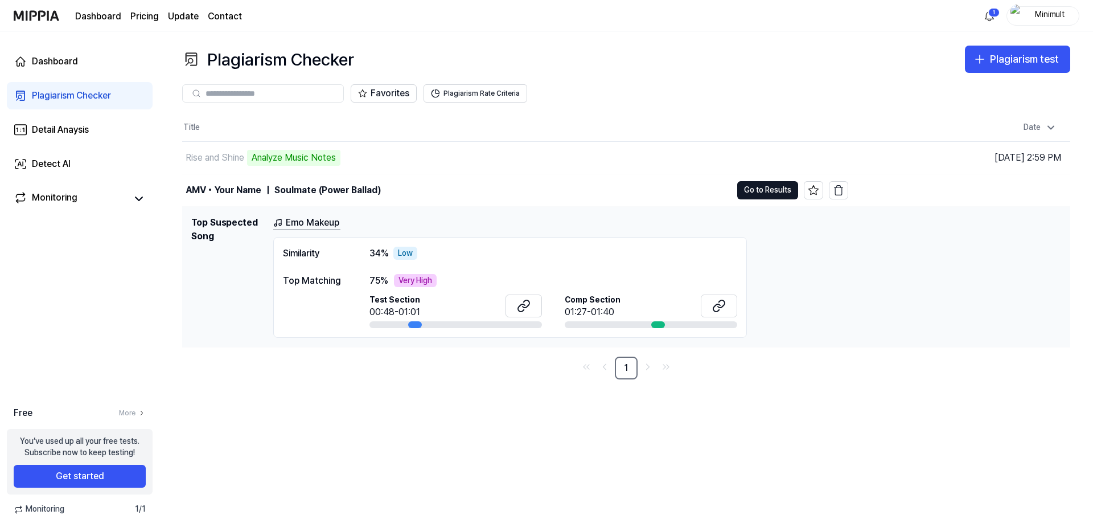
click at [298, 225] on link "Emo Makeup" at bounding box center [306, 223] width 67 height 14
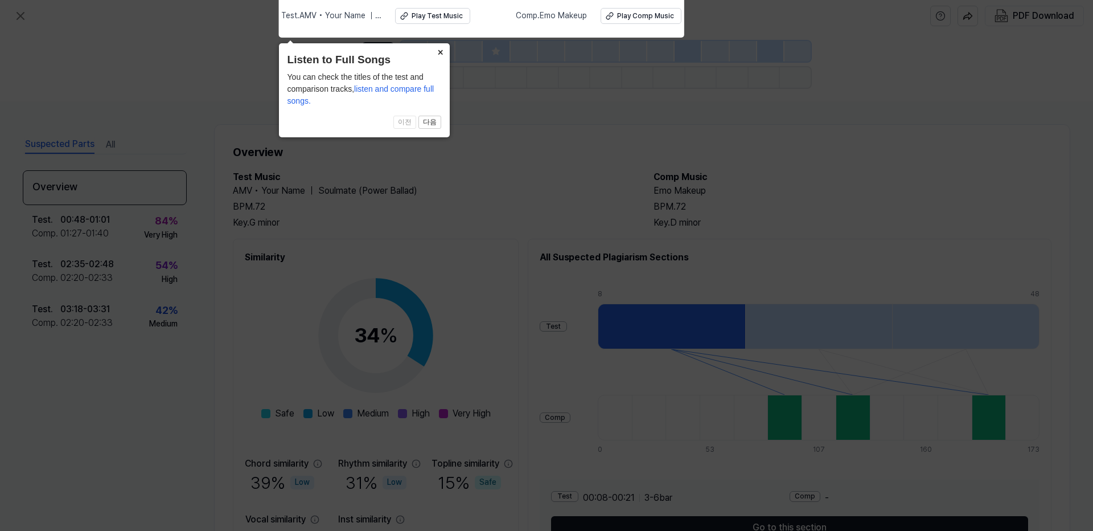
click at [442, 51] on button "×" at bounding box center [441, 51] width 18 height 16
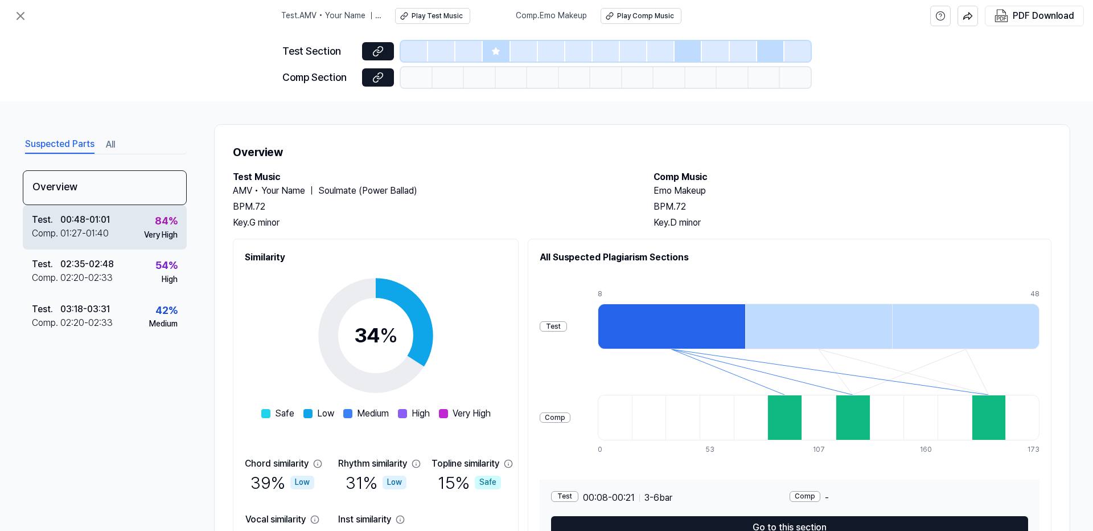
click at [106, 234] on div "01:27 - 01:40" at bounding box center [84, 234] width 48 height 14
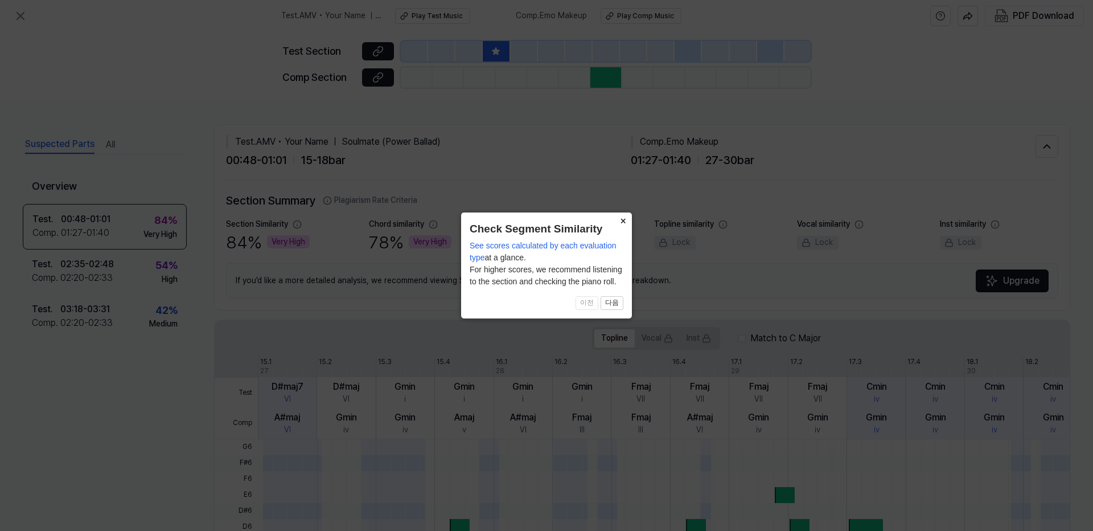
click at [624, 220] on button "×" at bounding box center [623, 220] width 18 height 16
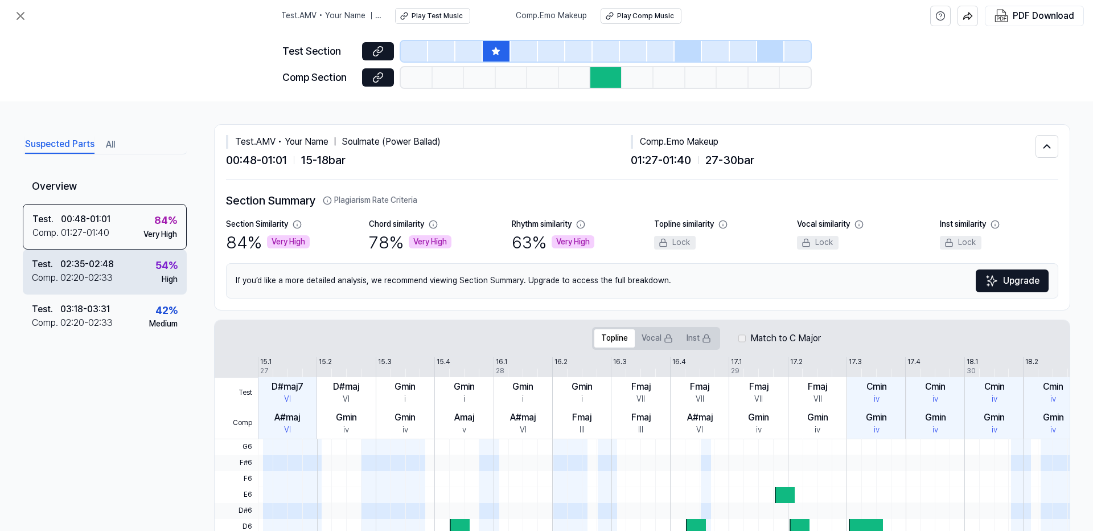
click at [139, 268] on div "Test . 02:35 - 02:48 Comp . 02:20 - 02:33 54 % High" at bounding box center [105, 271] width 164 height 44
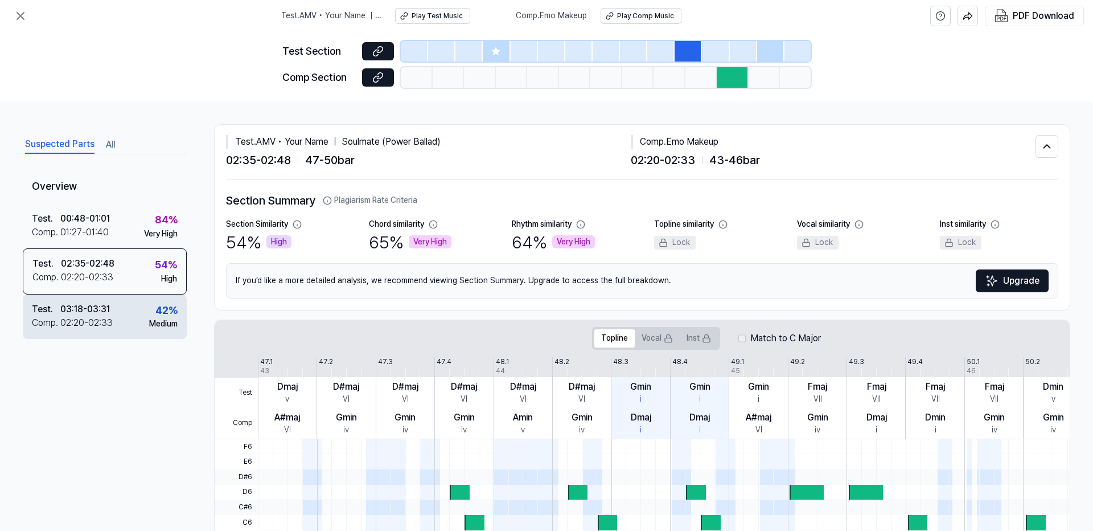
click at [121, 317] on div "Test . 03:18 - 03:31 Comp . 02:20 - 02:33 42 % Medium" at bounding box center [105, 316] width 164 height 44
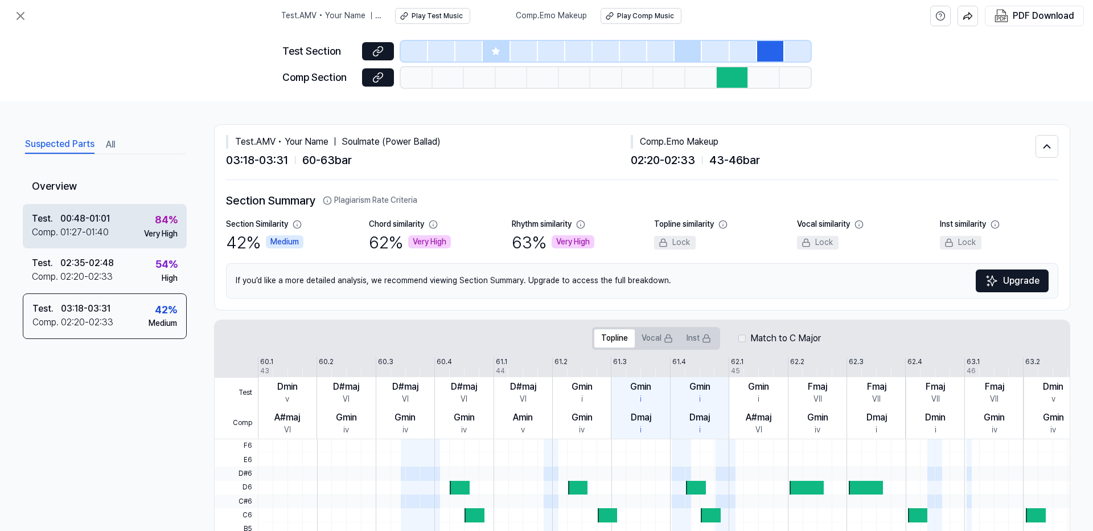
click at [106, 230] on div "01:27 - 01:40" at bounding box center [84, 232] width 48 height 14
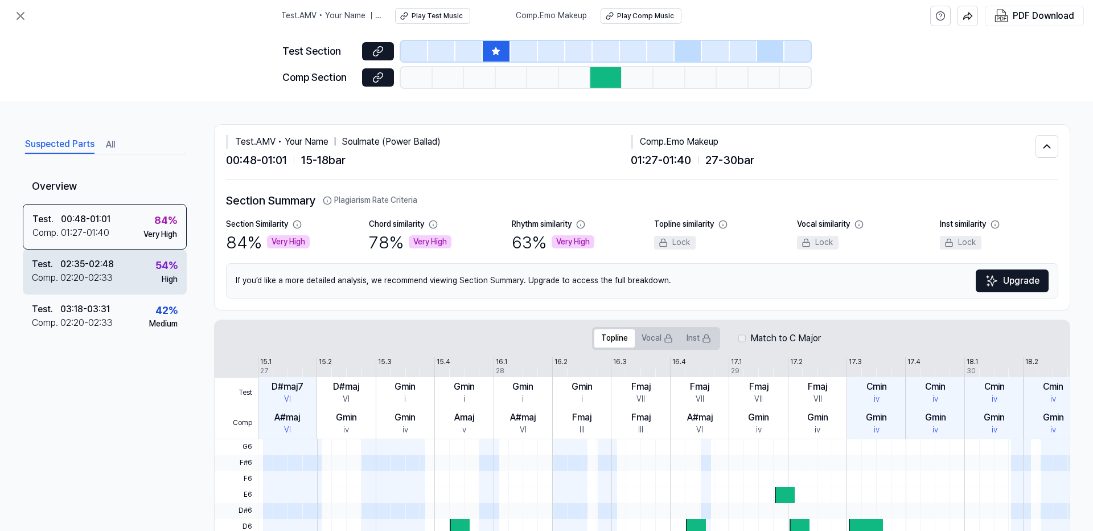
click at [87, 268] on div "02:35 - 02:48" at bounding box center [87, 264] width 54 height 14
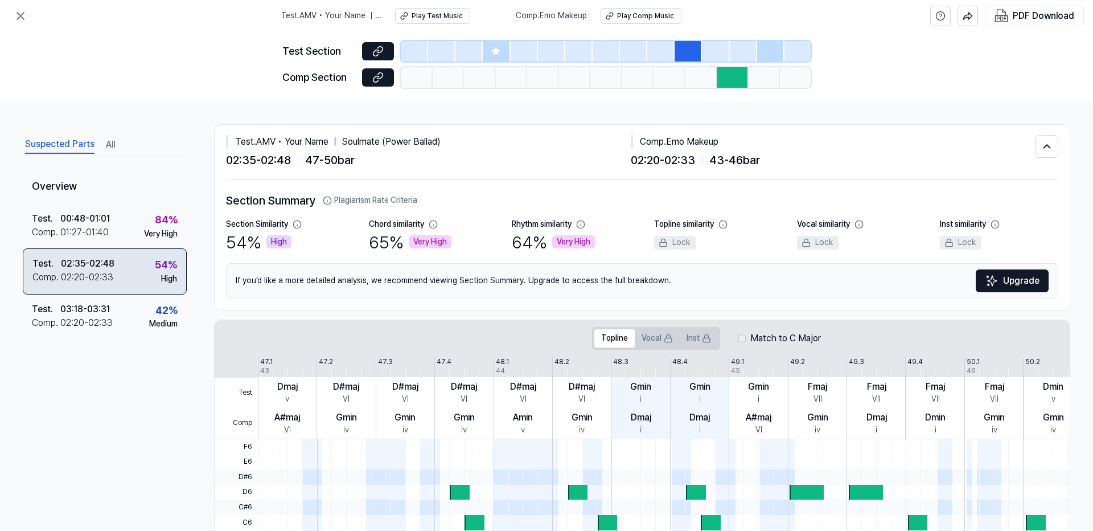
click at [80, 274] on div "02:20 - 02:33" at bounding box center [87, 277] width 52 height 14
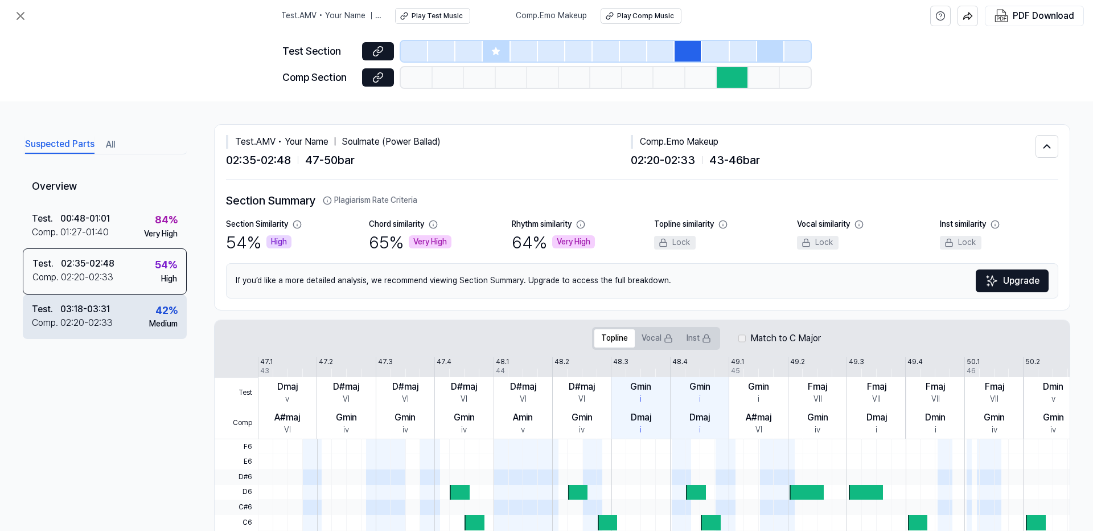
click at [77, 308] on div "03:18 - 03:31" at bounding box center [85, 309] width 50 height 14
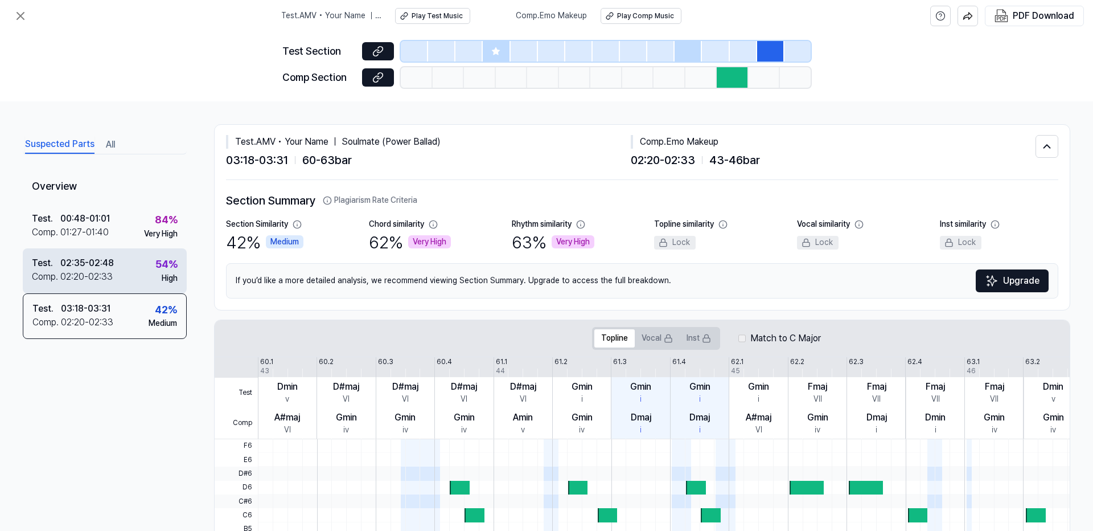
click at [80, 282] on div "02:20 - 02:33" at bounding box center [86, 277] width 52 height 14
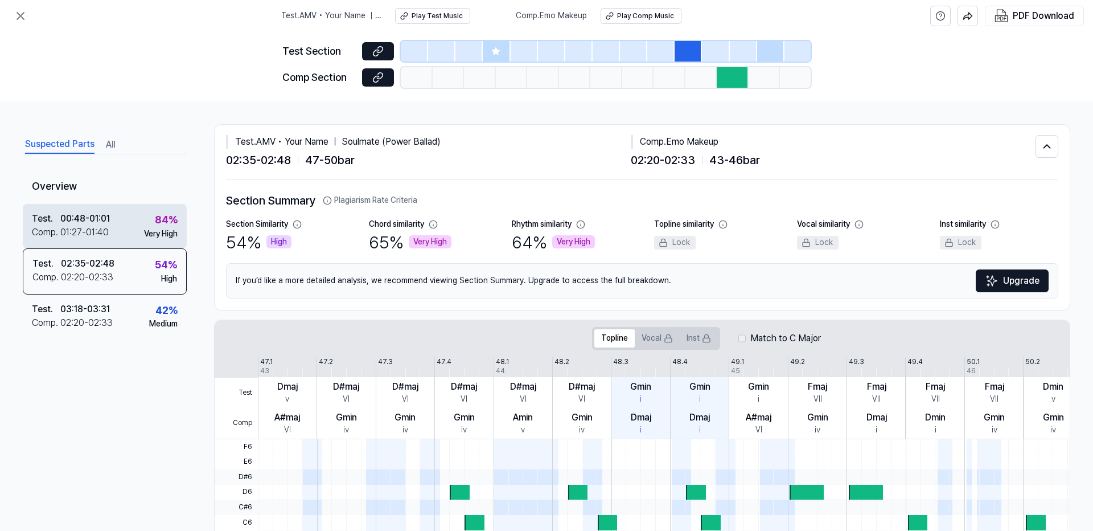
click at [86, 241] on div "Test . 00:48 - 01:01 Comp . 01:27 - 01:40 84 % Very High" at bounding box center [105, 226] width 164 height 44
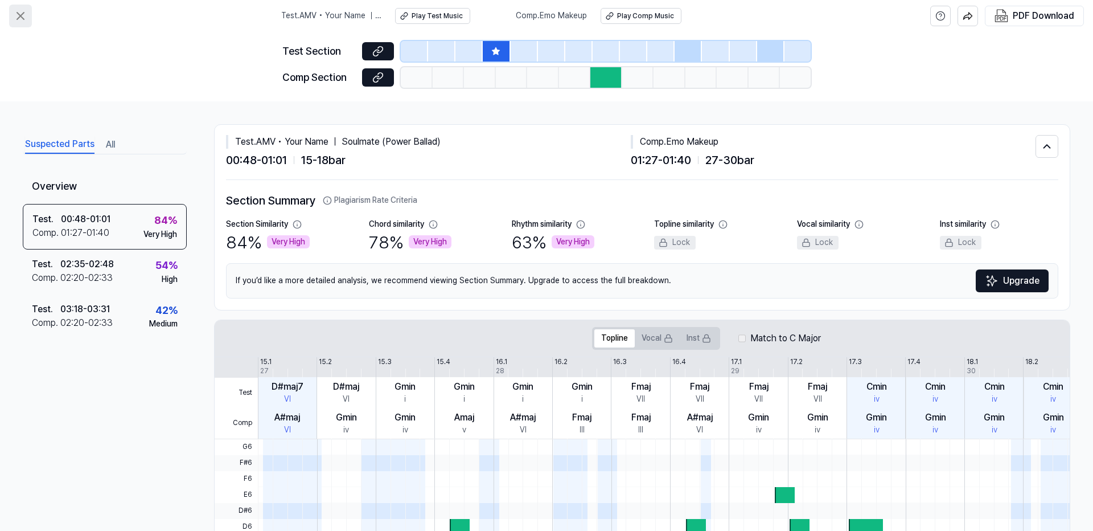
click at [23, 23] on button at bounding box center [20, 16] width 23 height 23
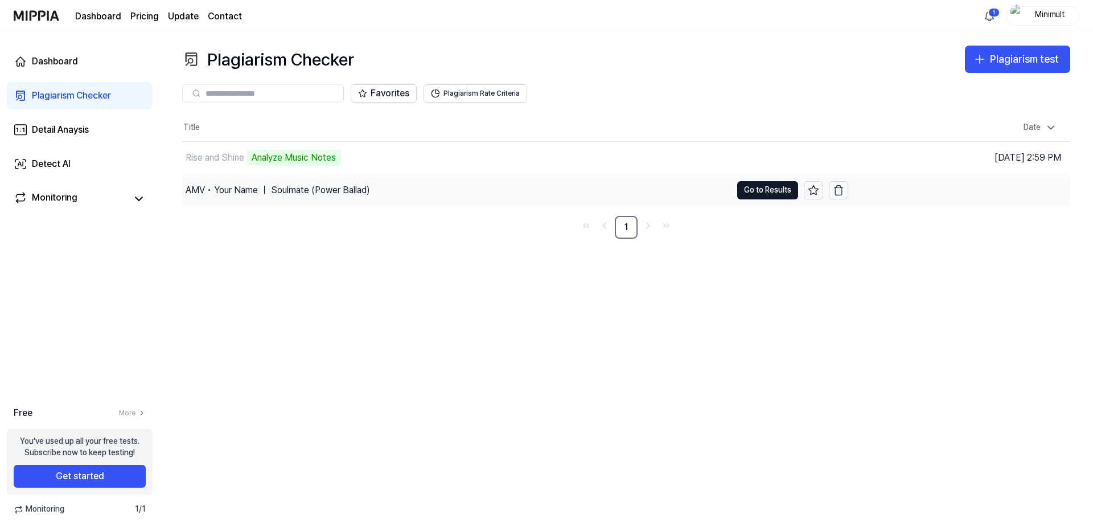
click at [310, 192] on div "AMV • Your Name ｜ Soulmate (Power Ballad)" at bounding box center [278, 190] width 184 height 14
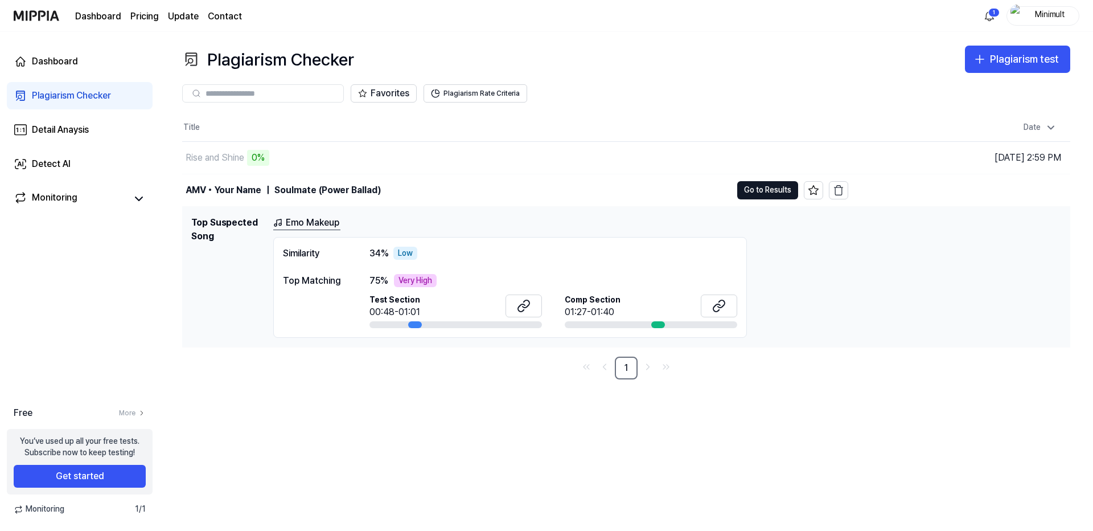
click at [294, 225] on link "Emo Makeup" at bounding box center [306, 223] width 67 height 14
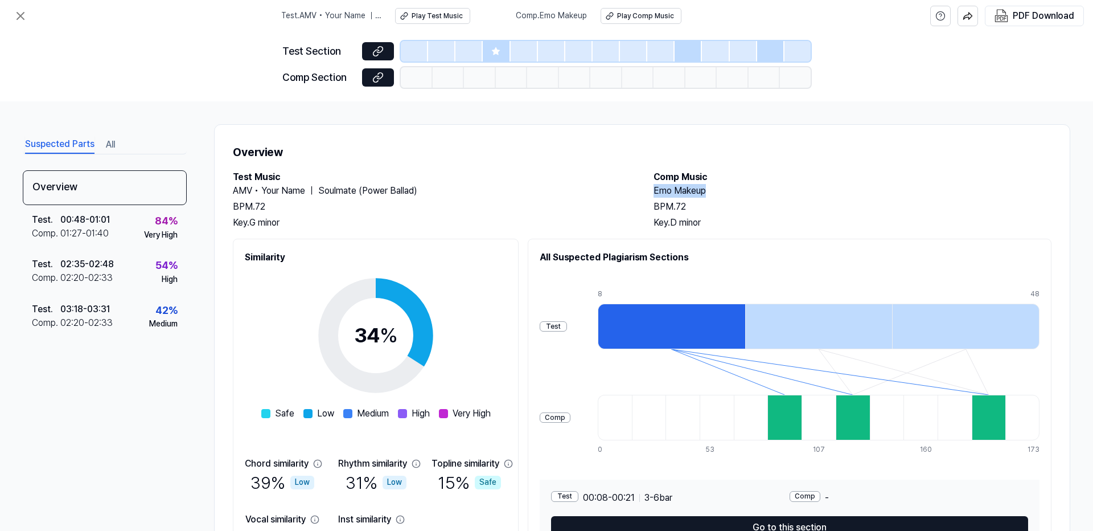
drag, startPoint x: 706, startPoint y: 191, endPoint x: 647, endPoint y: 187, distance: 59.3
click at [647, 187] on div "Test Music AMV • Your Name ｜ Soulmate (Power Ballad) BPM. 72 Key. G minor Comp …" at bounding box center [642, 199] width 819 height 59
click at [790, 200] on div "BPM. 72" at bounding box center [853, 207] width 398 height 14
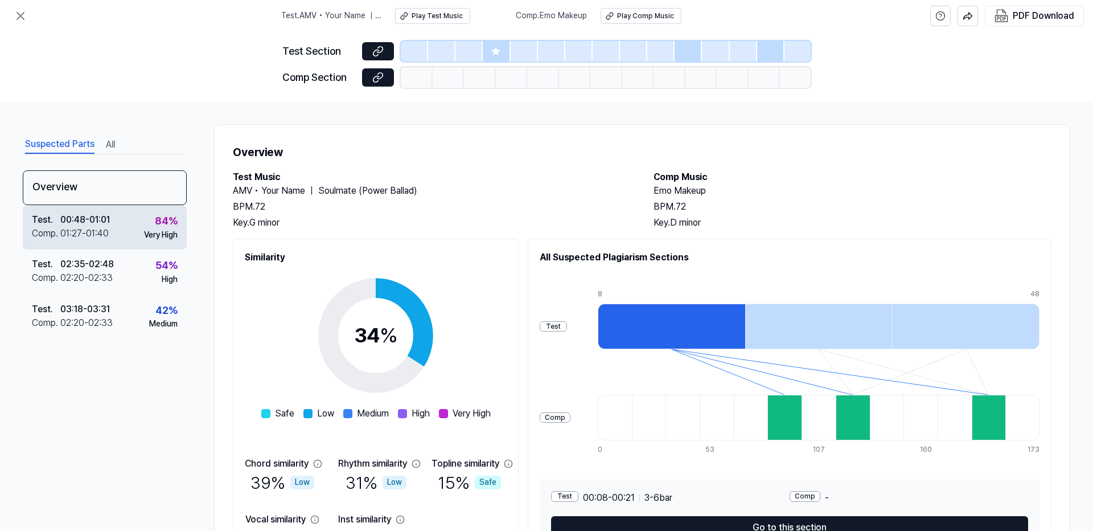
click at [91, 236] on div "01:27 - 01:40" at bounding box center [84, 234] width 48 height 14
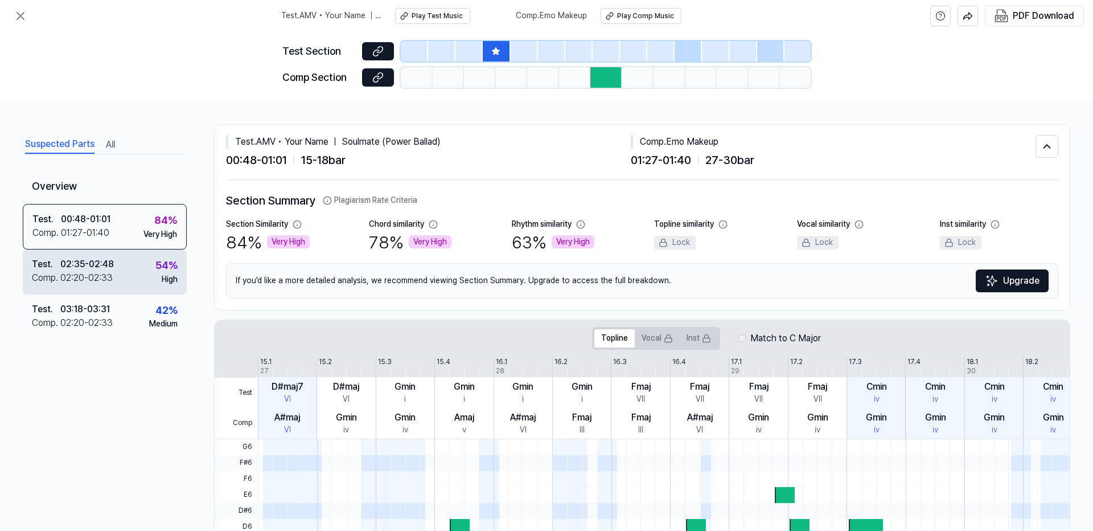
click at [108, 273] on div "02:20 - 02:33" at bounding box center [86, 278] width 52 height 14
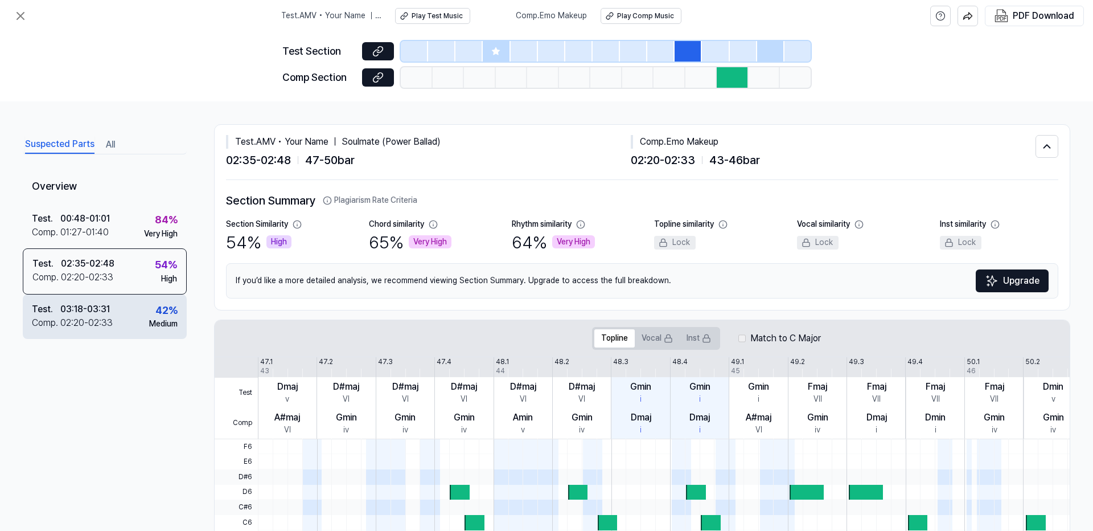
click at [113, 301] on div "Test . 03:18 - 03:31 Comp . 02:20 - 02:33 42 % Medium" at bounding box center [105, 316] width 164 height 44
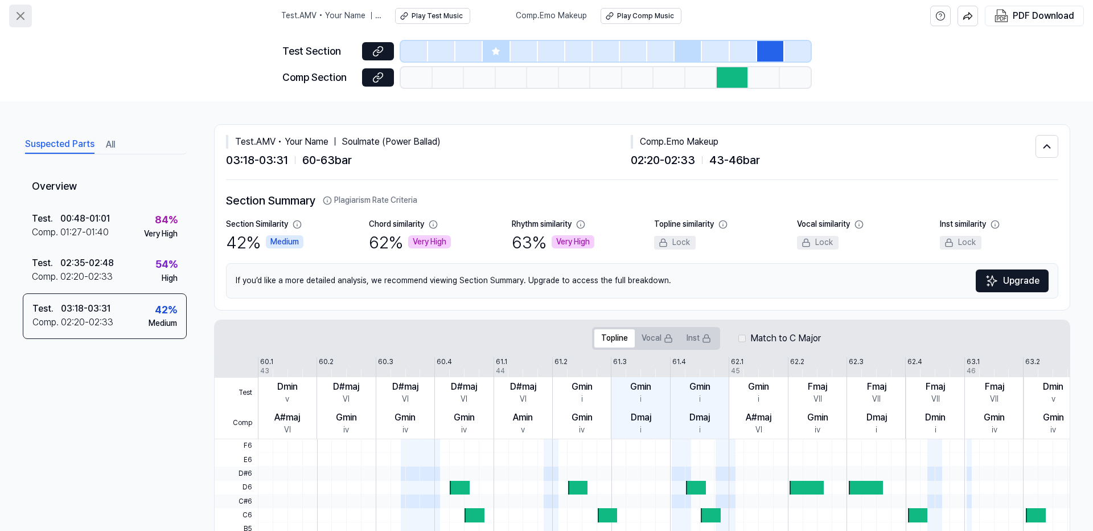
click at [19, 13] on icon at bounding box center [21, 16] width 14 height 14
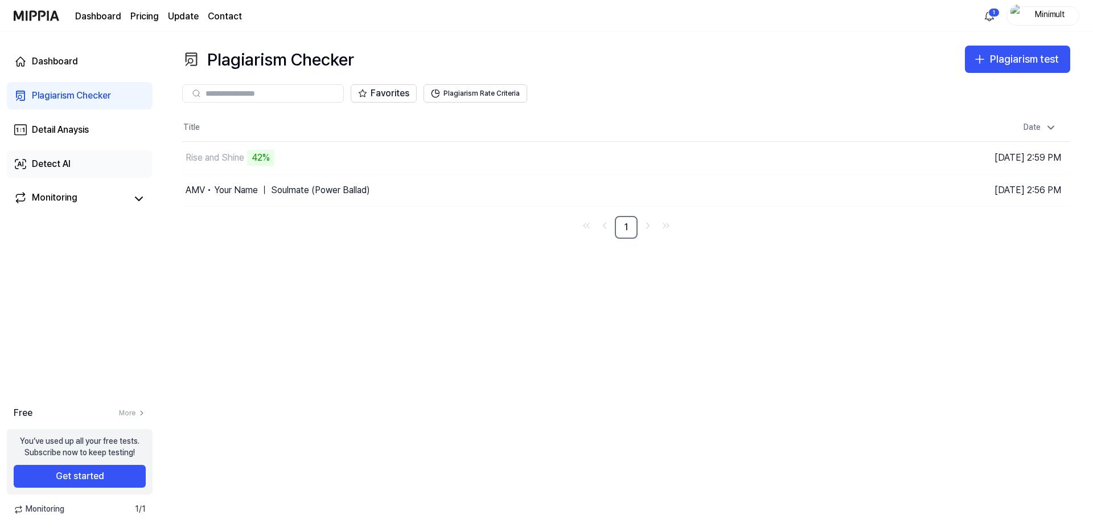
click at [63, 165] on div "Detect AI" at bounding box center [51, 164] width 39 height 14
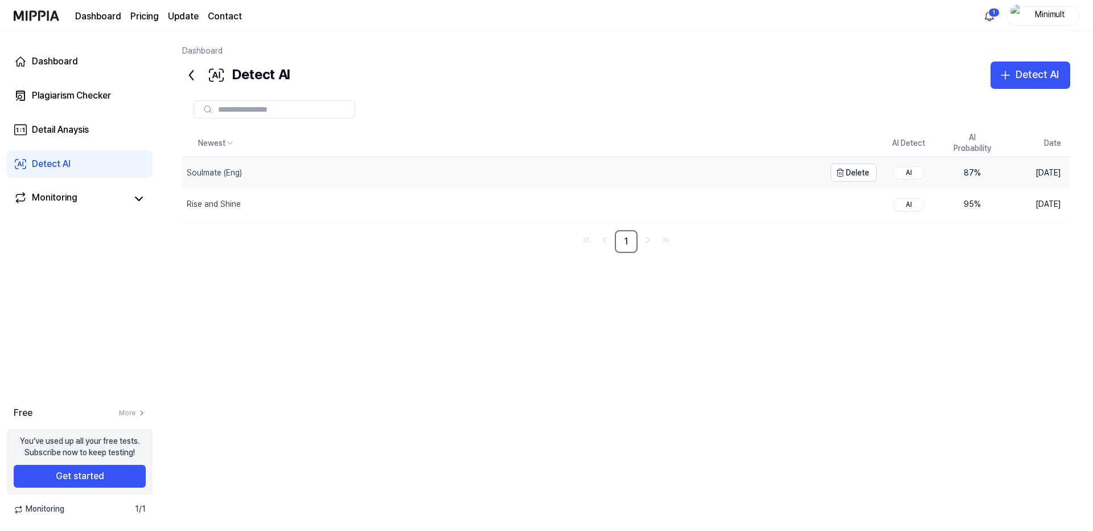
click at [280, 166] on div "Soulmate (Eng)" at bounding box center [503, 172] width 643 height 31
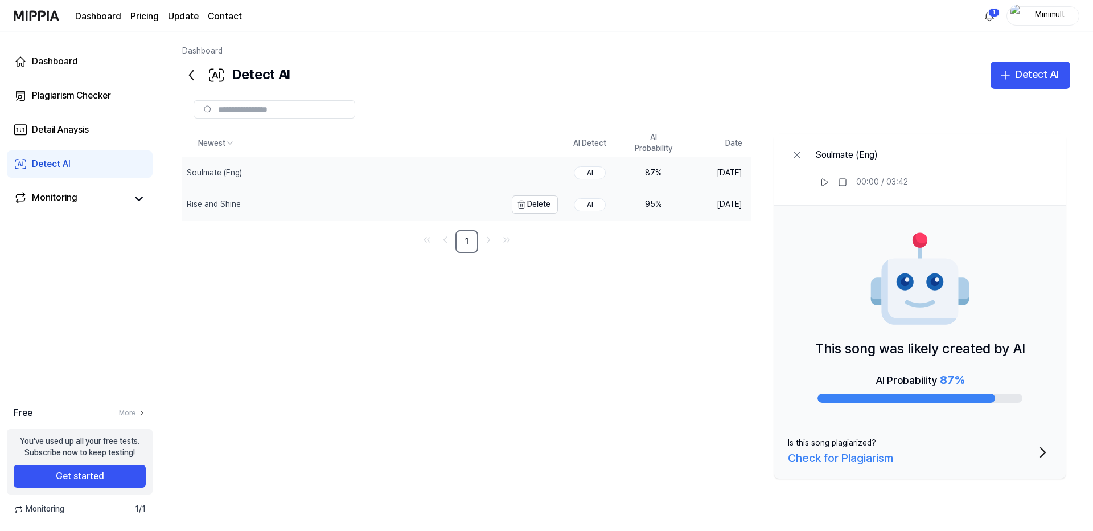
click at [281, 204] on div "Rise and Shine" at bounding box center [344, 204] width 324 height 31
click at [301, 173] on div "Soulmate (Eng)" at bounding box center [344, 172] width 324 height 31
click at [307, 207] on div "Rise and Shine" at bounding box center [344, 204] width 324 height 31
click at [325, 180] on div "Soulmate (Eng)" at bounding box center [344, 172] width 324 height 31
click at [77, 128] on div "Detail Anaysis" at bounding box center [60, 130] width 57 height 14
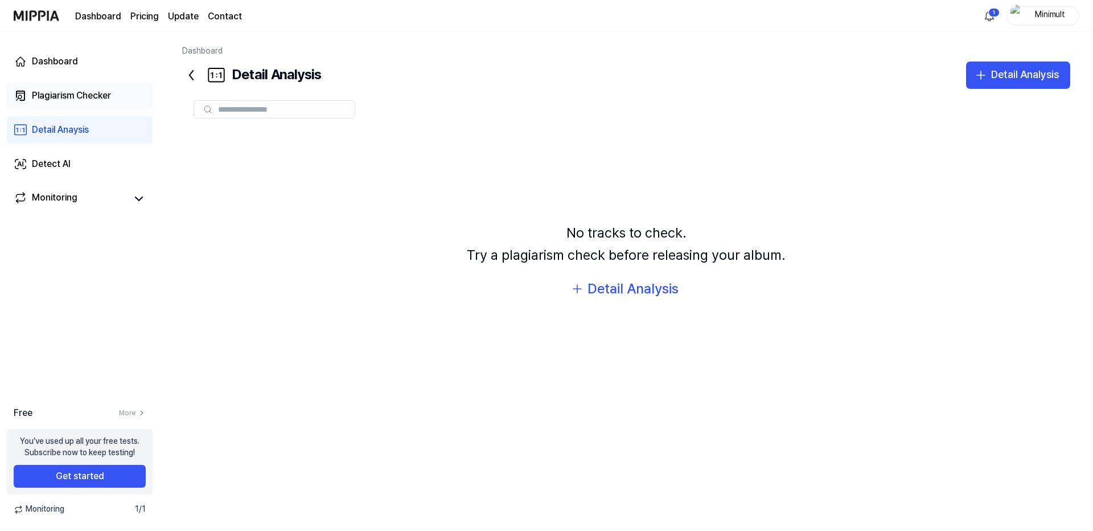
click at [92, 101] on div "Plagiarism Checker" at bounding box center [71, 96] width 79 height 14
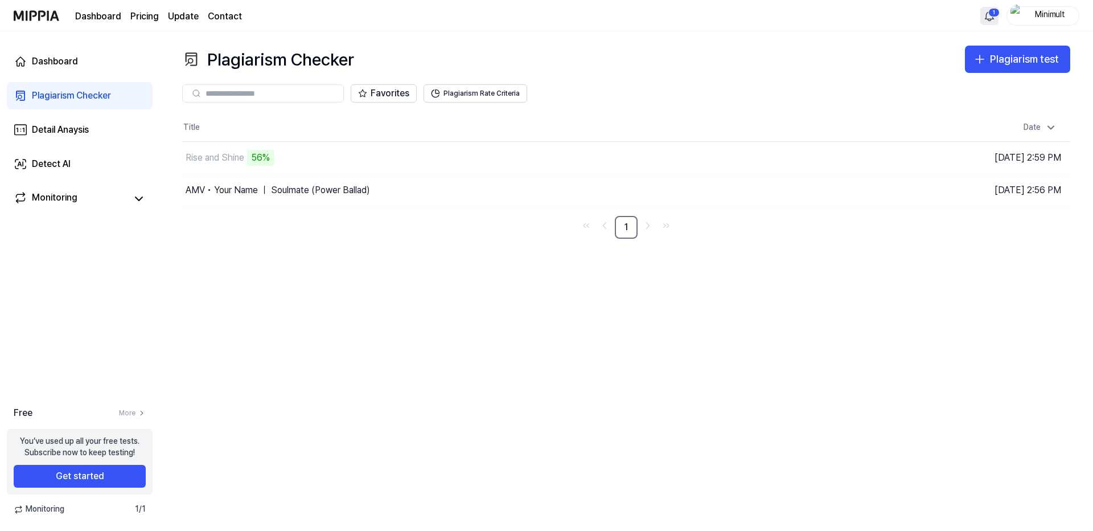
click at [995, 15] on html "Dashboard Pricing Update Contact 1 Minimult Dashboard Plagiarism Checker Detail…" at bounding box center [546, 265] width 1093 height 531
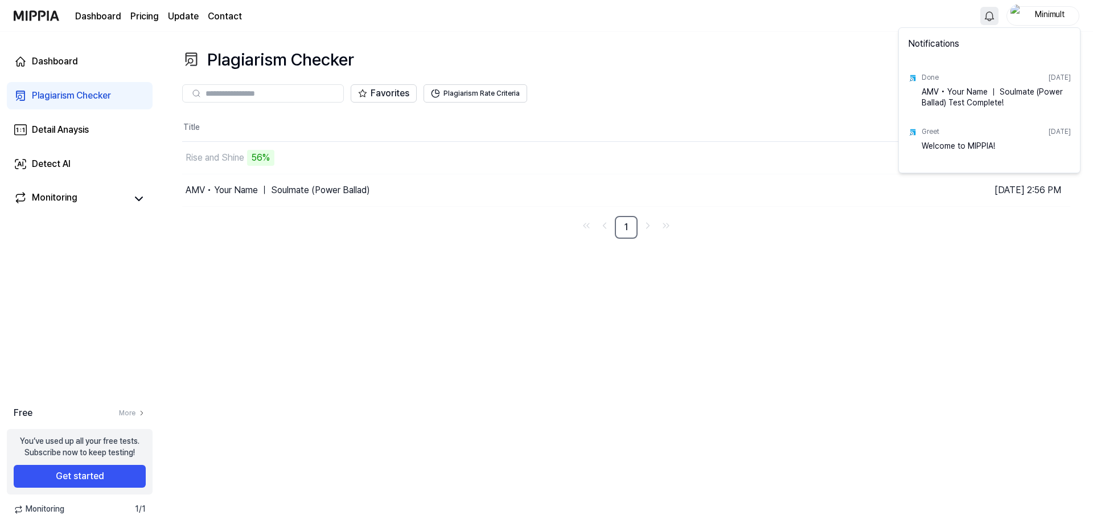
click at [834, 34] on html "Dashboard Pricing Update Contact Minimult Dashboard Plagiarism Checker Detail A…" at bounding box center [546, 265] width 1093 height 531
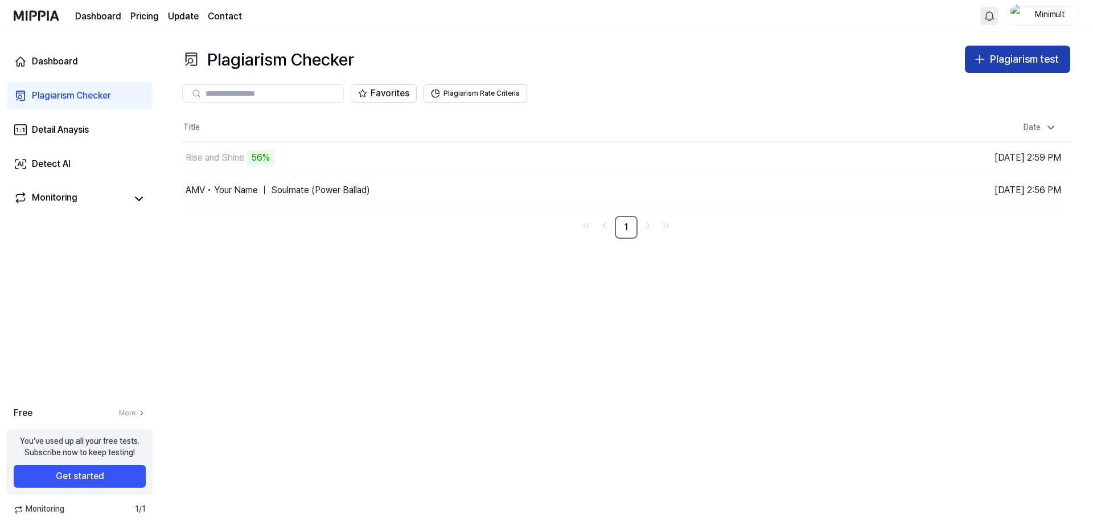
click at [1008, 60] on div "Plagiarism test" at bounding box center [1024, 59] width 69 height 17
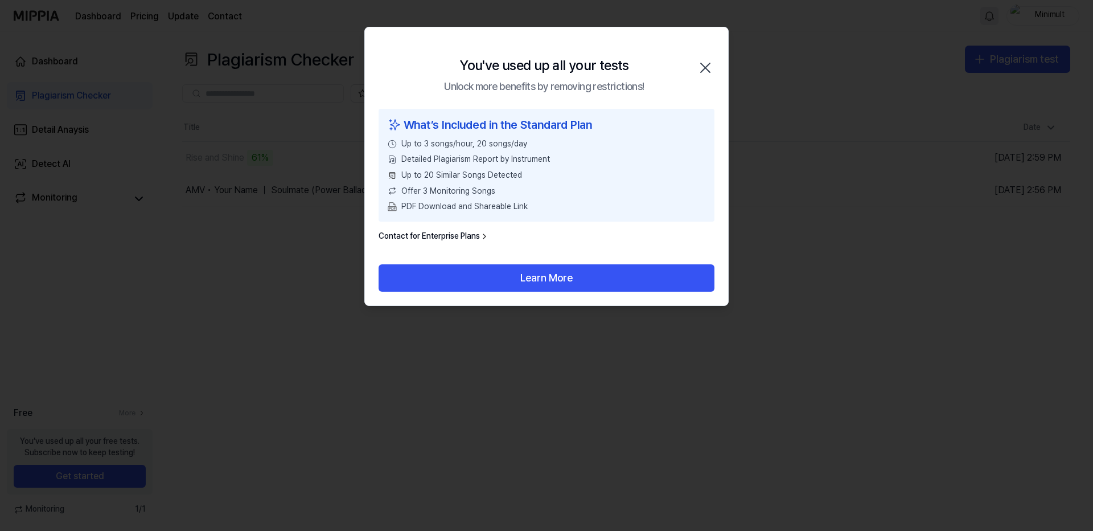
click at [710, 60] on div "You've used up all your tests Unlock more benefits by removing restrictions! Cl…" at bounding box center [546, 67] width 363 height 81
click at [709, 69] on icon "button" at bounding box center [705, 68] width 18 height 18
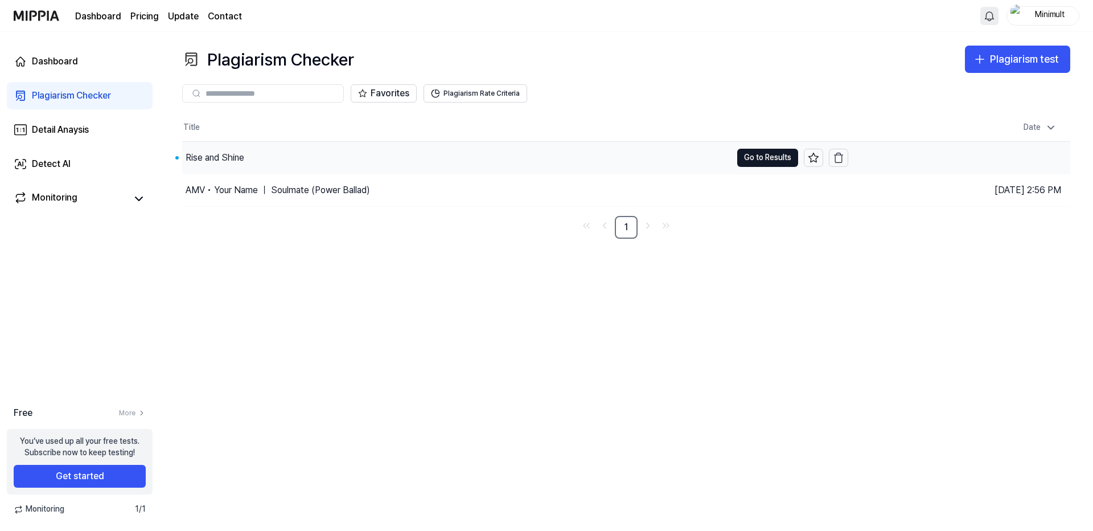
click at [299, 158] on div "Rise and Shine" at bounding box center [456, 158] width 549 height 32
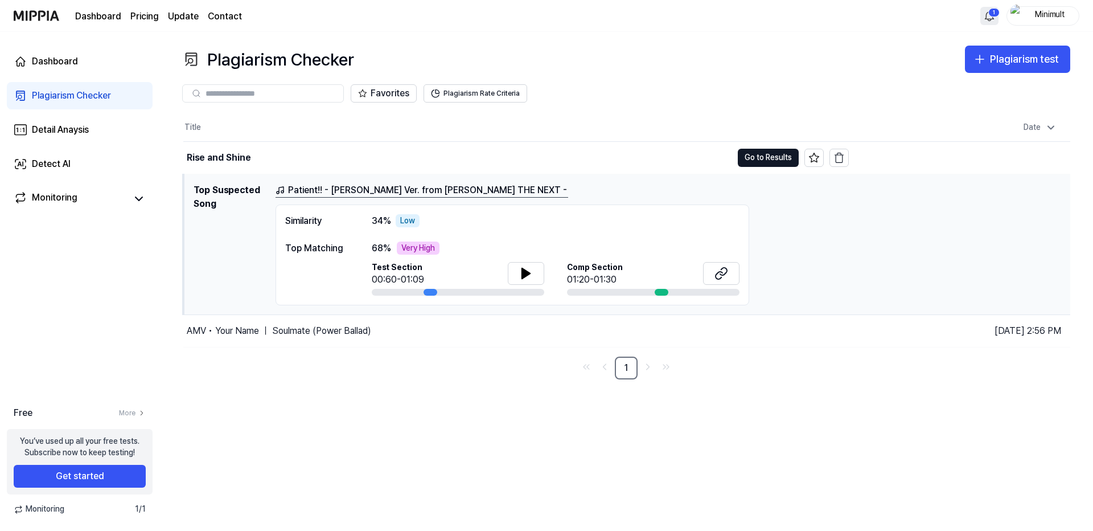
click at [334, 192] on link "Patient!! - BiSH Ver. from BiSH THE NEXT -" at bounding box center [422, 190] width 293 height 14
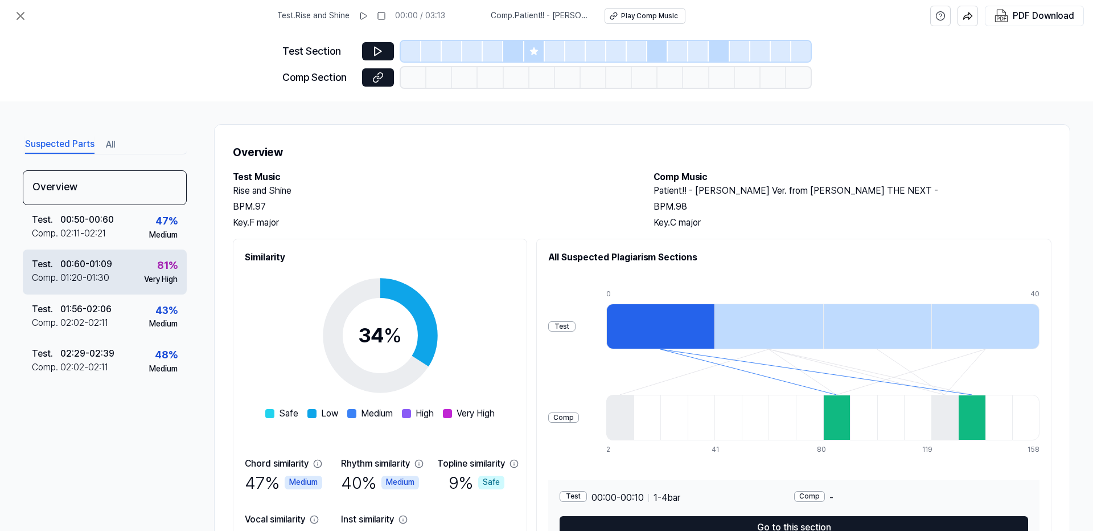
click at [130, 274] on div "Test . 00:60 - 01:09 Comp . 01:20 - 01:30 81 % Very High" at bounding box center [105, 271] width 164 height 44
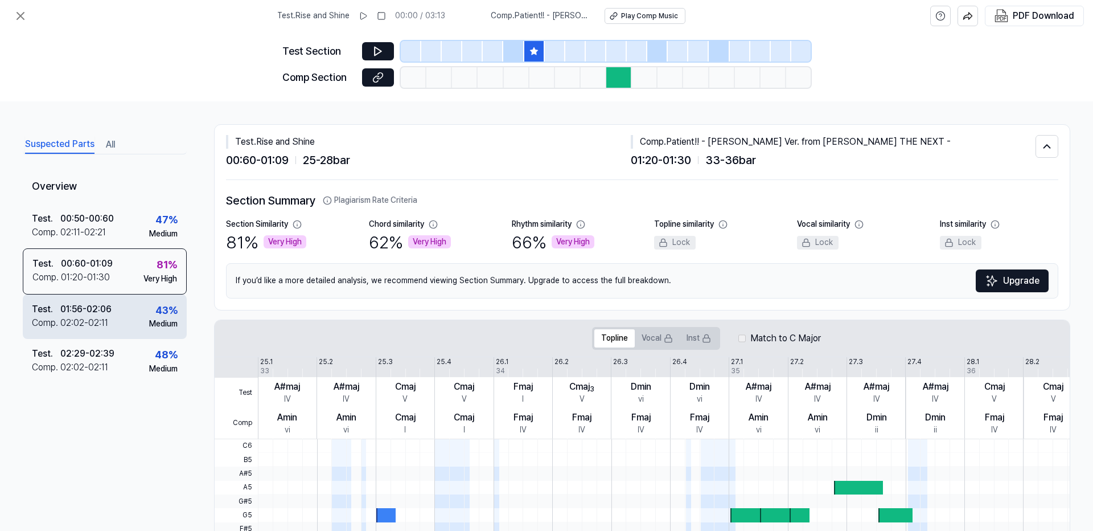
click at [163, 310] on div "43 %" at bounding box center [166, 310] width 22 height 17
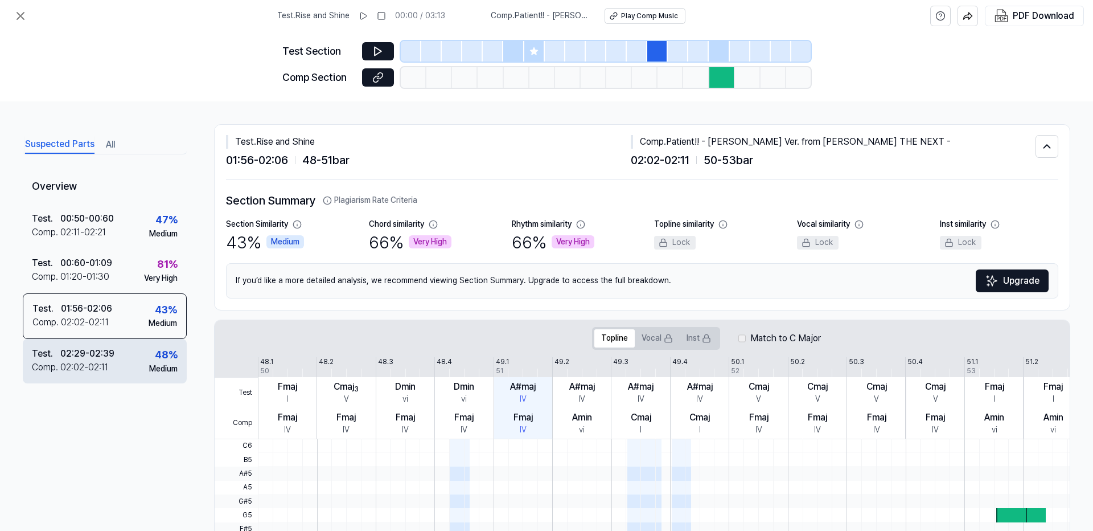
click at [150, 351] on div "48 % Medium" at bounding box center [163, 360] width 28 height 27
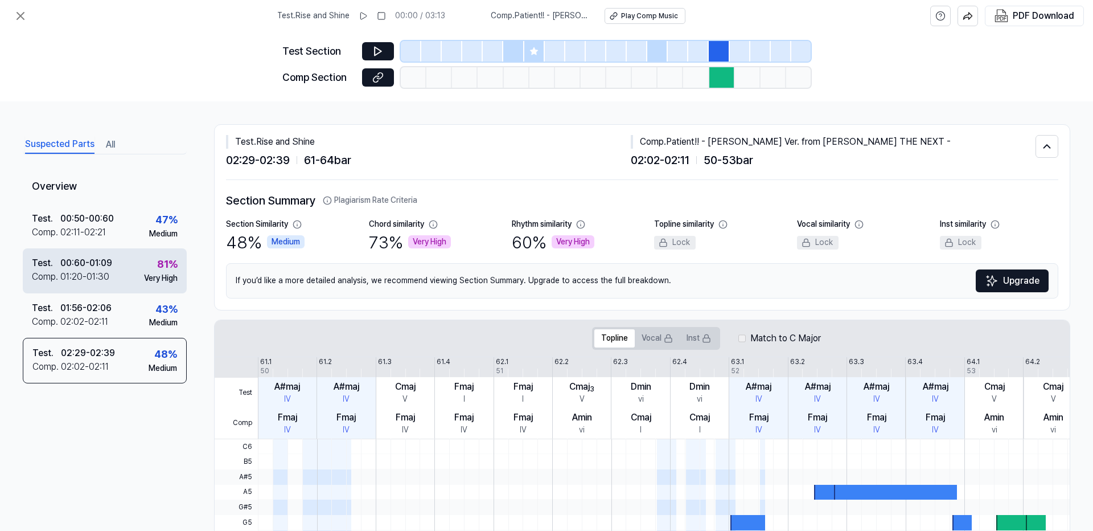
click at [167, 263] on div "81 %" at bounding box center [167, 264] width 20 height 17
